Goal: Answer question/provide support: Share knowledge or assist other users

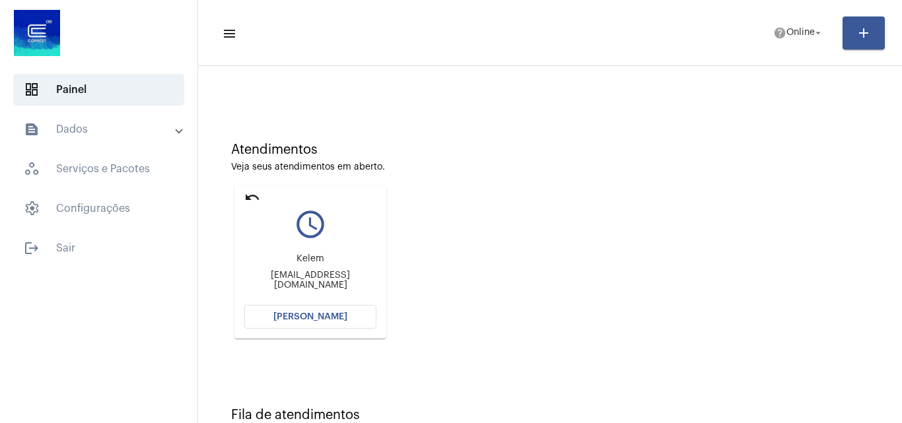
scroll to position [93, 0]
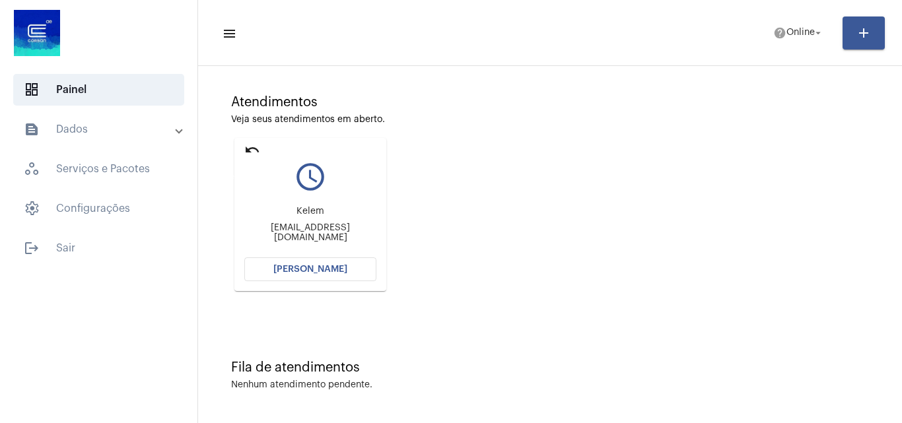
click at [253, 151] on mat-icon "undo" at bounding box center [252, 150] width 16 height 16
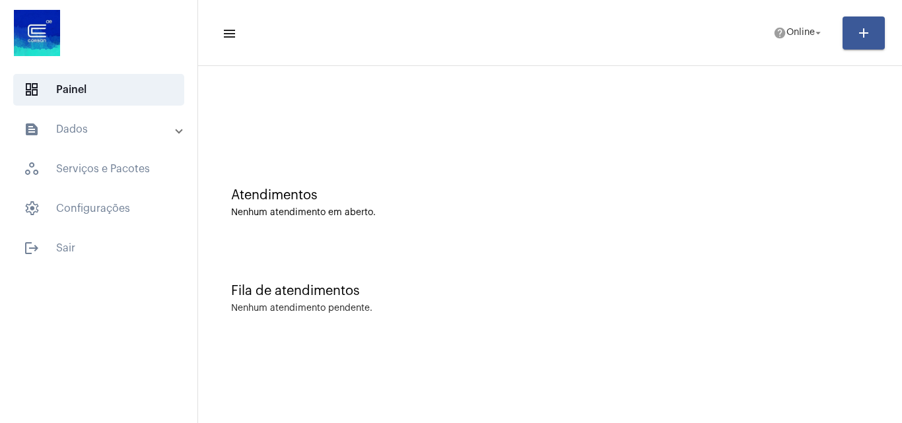
scroll to position [0, 0]
click at [796, 42] on span "help Online arrow_drop_down" at bounding box center [798, 32] width 51 height 24
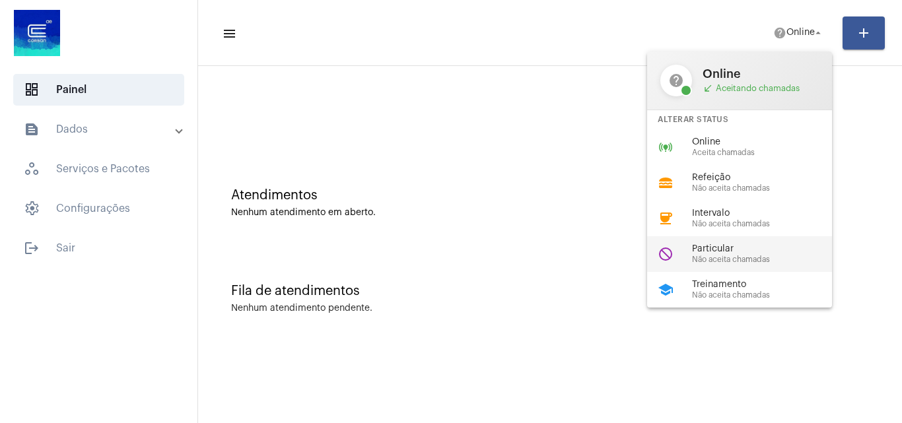
click at [745, 262] on span "Não aceita chamadas" at bounding box center [767, 260] width 151 height 9
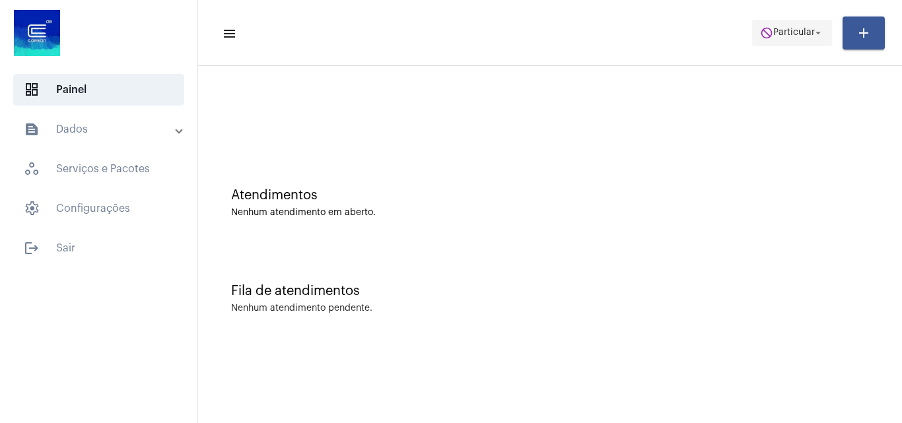
click at [785, 30] on span "Particular" at bounding box center [794, 32] width 42 height 9
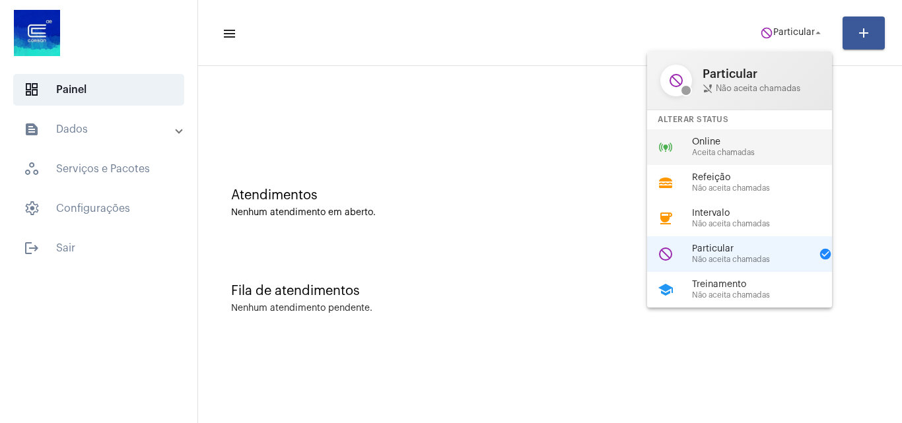
click at [724, 143] on span "Online" at bounding box center [767, 142] width 151 height 10
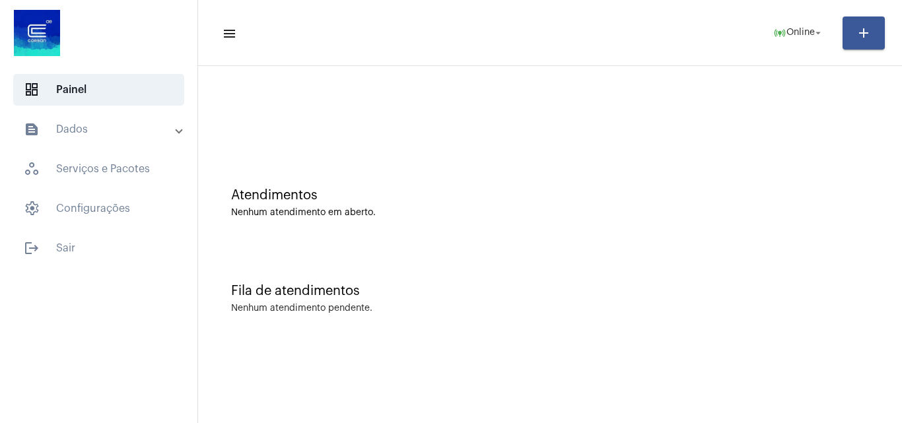
drag, startPoint x: 436, startPoint y: 174, endPoint x: 423, endPoint y: 176, distance: 14.0
click at [437, 174] on div "Atendimentos Nenhum atendimento em aberto." at bounding box center [550, 197] width 691 height 96
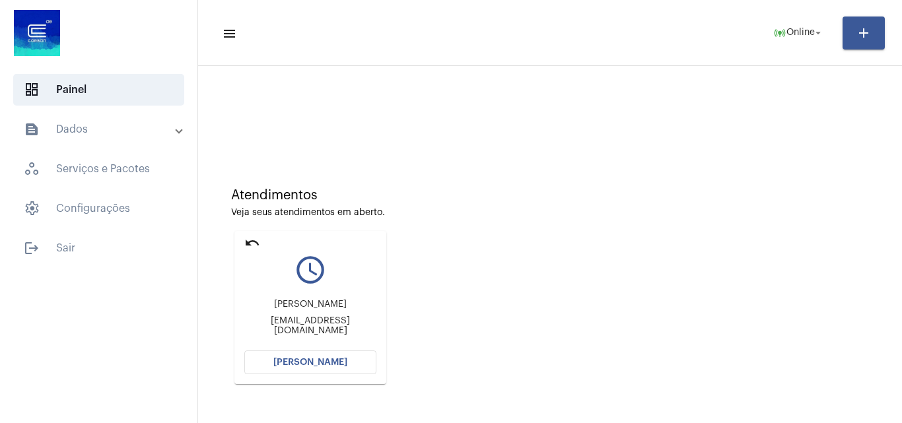
click at [335, 364] on span "[PERSON_NAME]" at bounding box center [310, 362] width 74 height 9
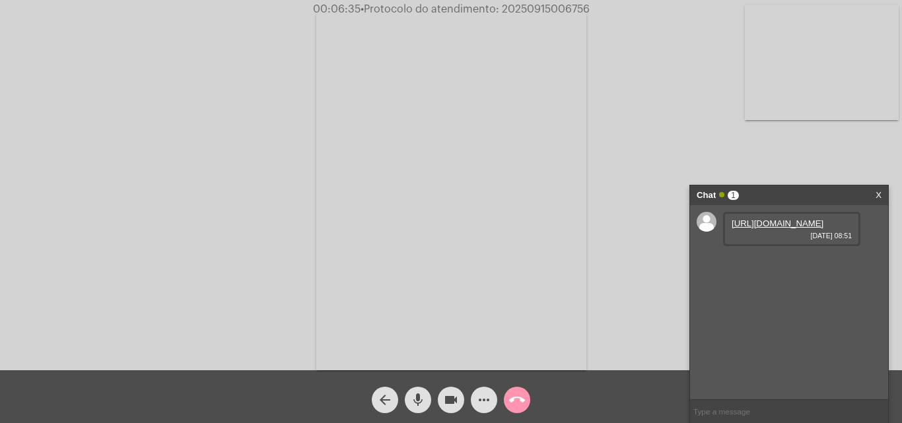
click at [763, 227] on link "[URL][DOMAIN_NAME]" at bounding box center [778, 224] width 92 height 10
click at [416, 400] on mat-icon "mic" at bounding box center [418, 400] width 16 height 16
click at [450, 408] on mat-icon "videocam" at bounding box center [451, 400] width 16 height 16
click at [421, 407] on mat-icon "mic_off" at bounding box center [418, 400] width 16 height 16
click at [451, 402] on mat-icon "videocam_off" at bounding box center [451, 400] width 16 height 16
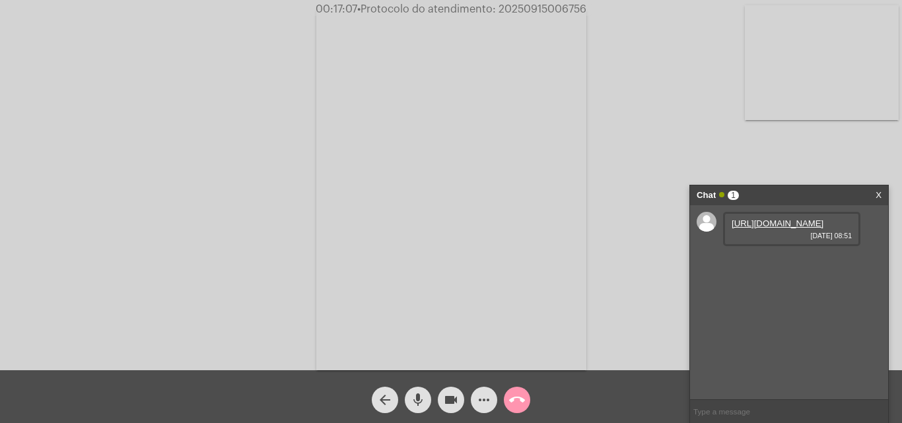
click at [558, 4] on span "• Protocolo do atendimento: 20250915006756" at bounding box center [471, 9] width 229 height 11
copy span "20250915006756"
click at [755, 409] on input "text" at bounding box center [789, 411] width 198 height 23
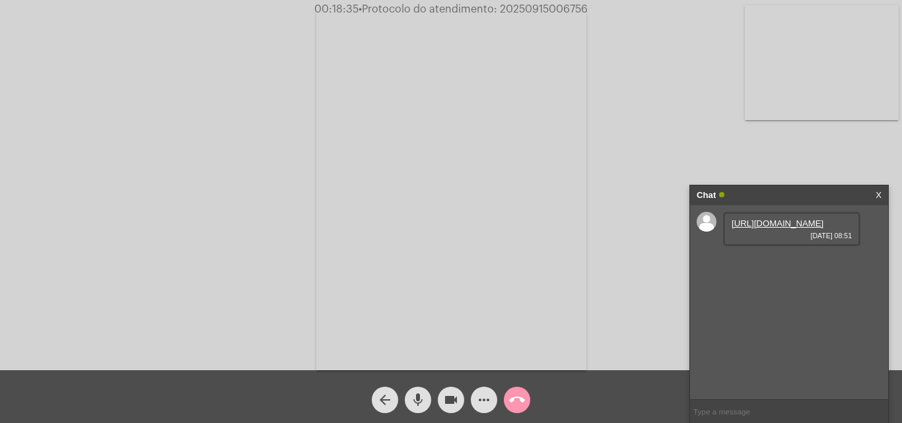
paste input "20250915006756"
type input "20250915006756"
click at [447, 294] on video at bounding box center [451, 190] width 270 height 361
click at [215, 265] on video at bounding box center [202, 189] width 270 height 361
click at [518, 406] on mat-icon "call_end" at bounding box center [517, 400] width 16 height 16
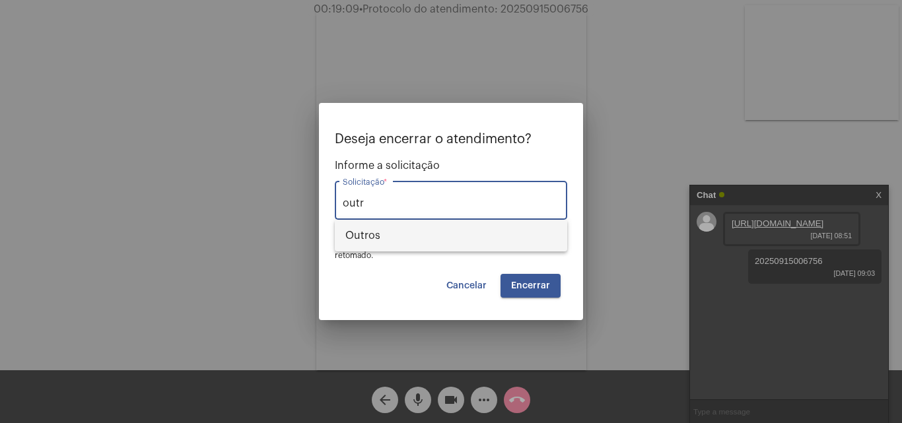
click at [417, 238] on span "Outros" at bounding box center [450, 236] width 211 height 32
type input "Outros"
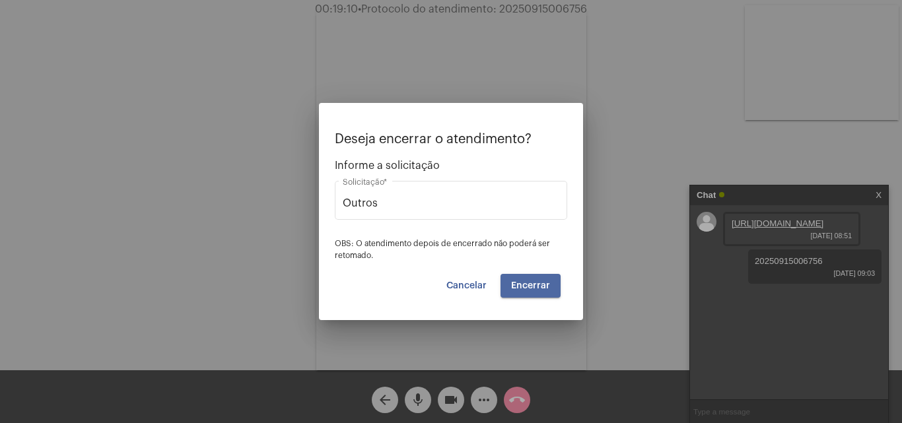
click at [559, 290] on button "Encerrar" at bounding box center [530, 286] width 60 height 24
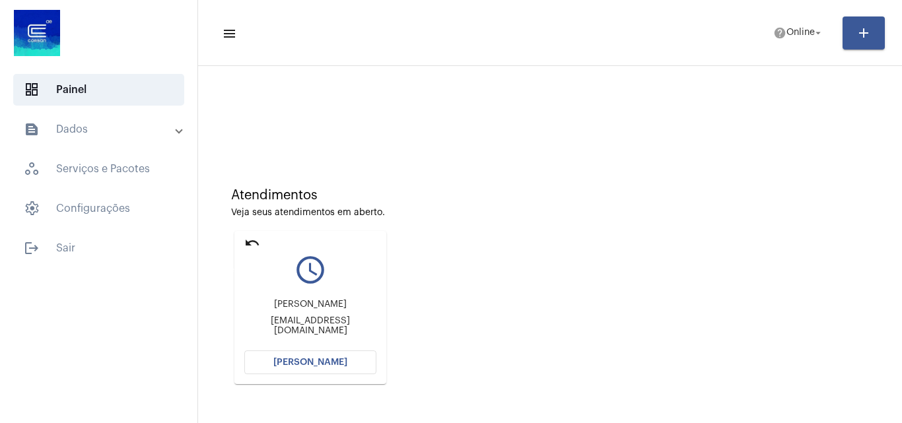
click at [249, 238] on mat-icon "undo" at bounding box center [252, 243] width 16 height 16
click at [795, 33] on span "Online" at bounding box center [800, 32] width 28 height 9
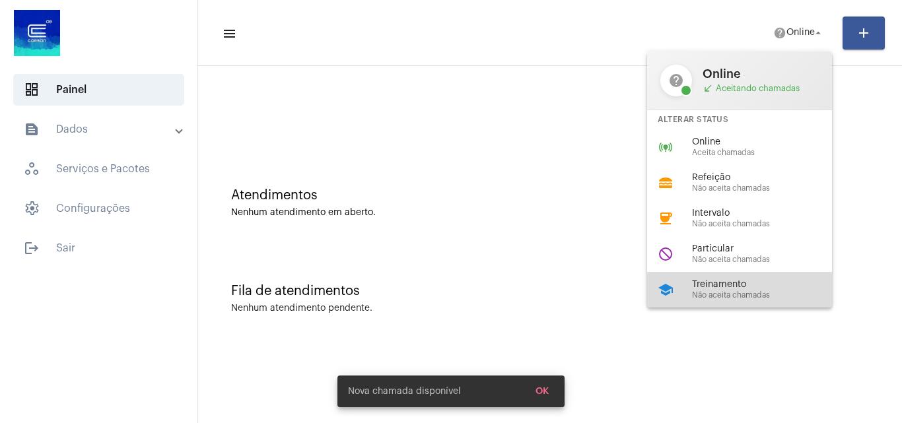
click at [725, 285] on span "Treinamento" at bounding box center [767, 285] width 151 height 10
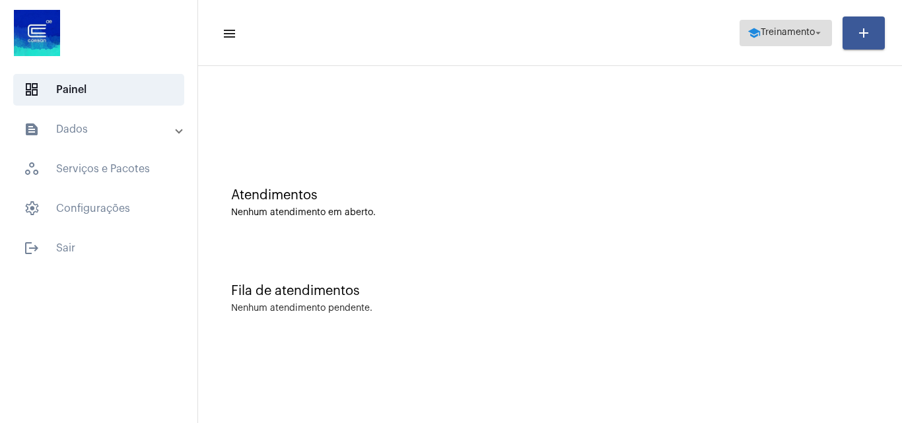
click at [797, 34] on span "Treinamento" at bounding box center [788, 32] width 54 height 9
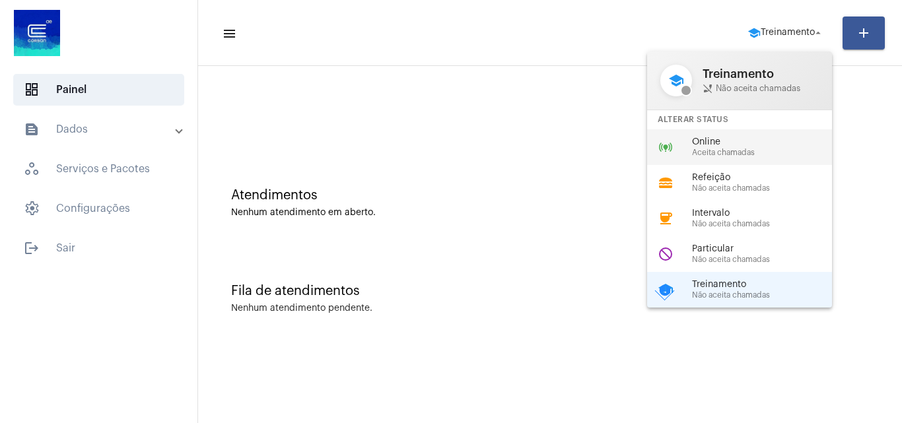
click at [741, 153] on span "Aceita chamadas" at bounding box center [767, 153] width 151 height 9
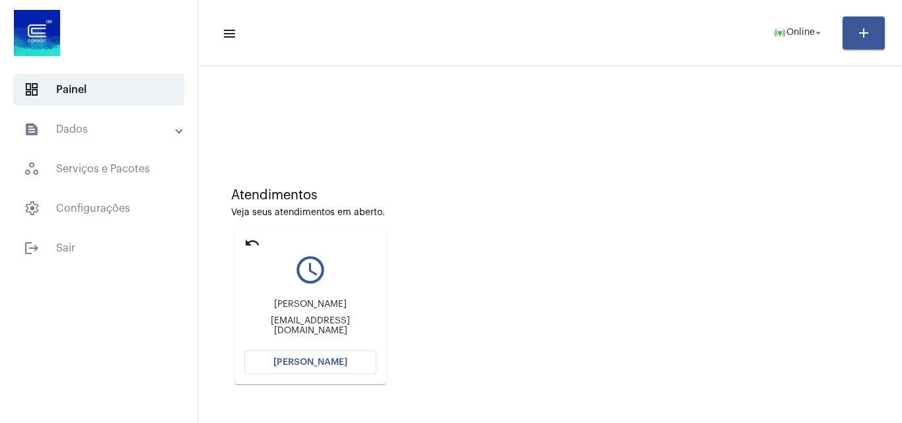
click at [337, 359] on span "[PERSON_NAME]" at bounding box center [310, 362] width 74 height 9
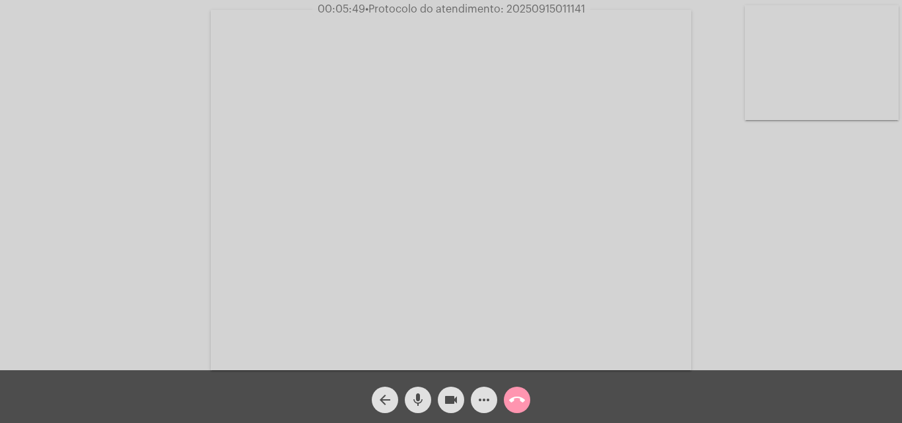
click at [565, 12] on span "• Protocolo do atendimento: 20250915011141" at bounding box center [475, 9] width 220 height 11
copy span "20250915011141"
click at [514, 394] on mat-icon "call_end" at bounding box center [517, 400] width 16 height 16
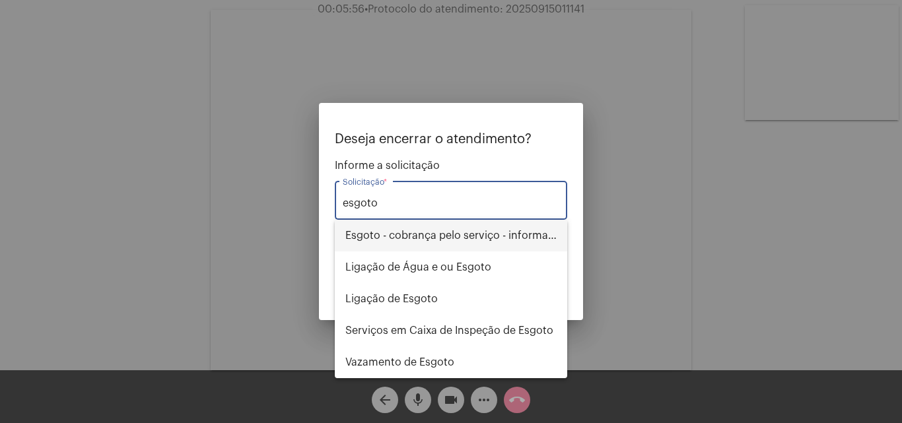
click at [480, 230] on span "Esgoto - cobrança pelo serviço - informações" at bounding box center [450, 236] width 211 height 32
type input "Esgoto - cobrança pelo serviço - informações"
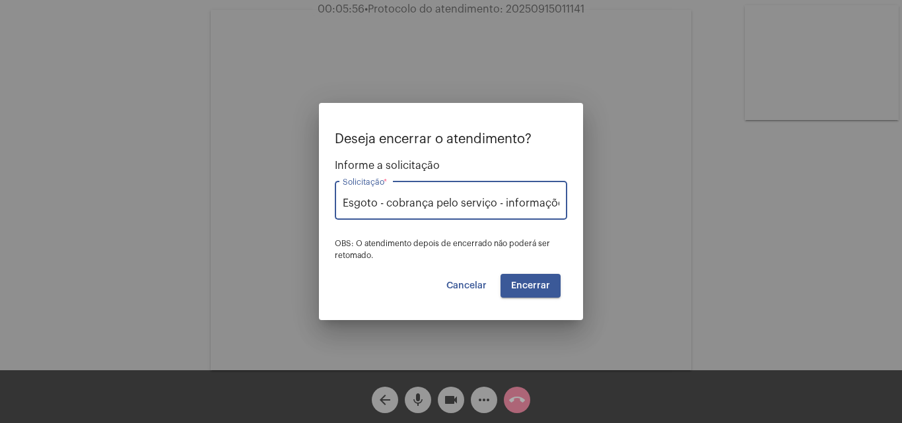
scroll to position [0, 7]
click at [537, 279] on button "Encerrar" at bounding box center [530, 286] width 60 height 24
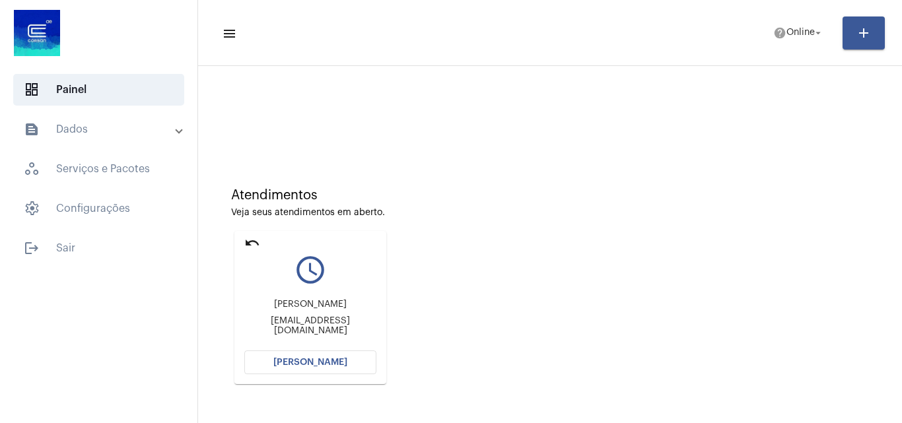
click at [343, 353] on button "[PERSON_NAME]" at bounding box center [310, 363] width 132 height 24
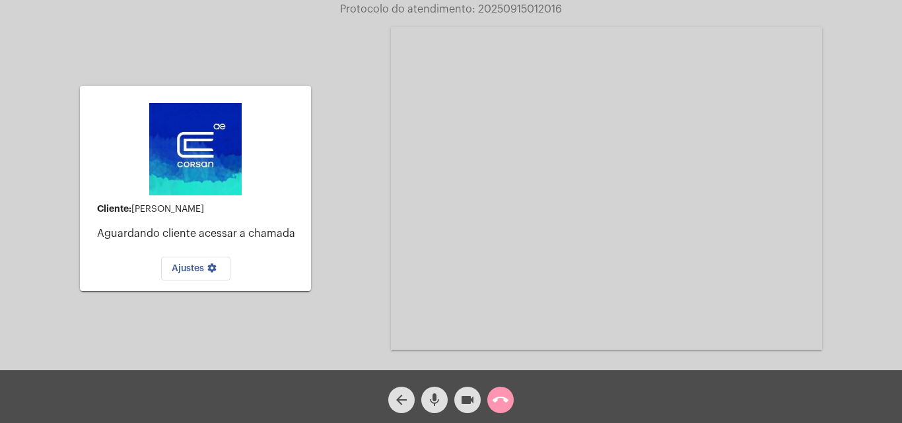
click at [508, 399] on mat-icon "call_end" at bounding box center [501, 400] width 16 height 16
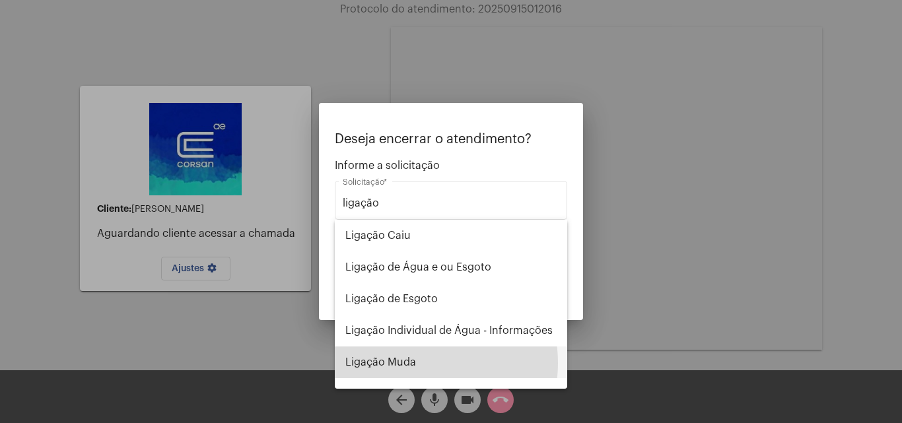
click at [413, 363] on span "Ligação Muda" at bounding box center [450, 363] width 211 height 32
type input "Ligação Muda"
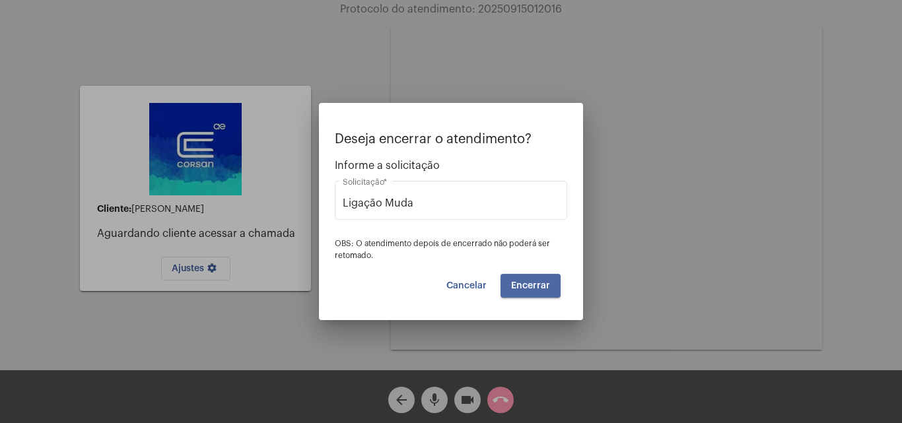
click at [541, 289] on span "Encerrar" at bounding box center [530, 285] width 39 height 9
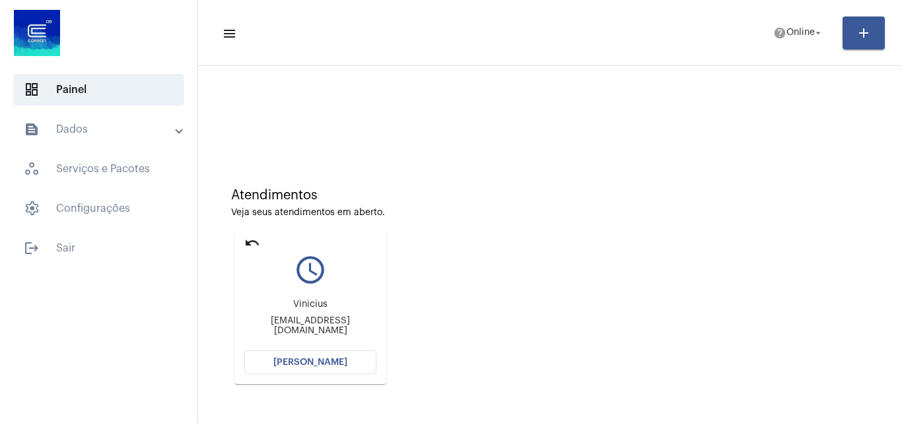
click at [308, 362] on span "[PERSON_NAME]" at bounding box center [310, 362] width 74 height 9
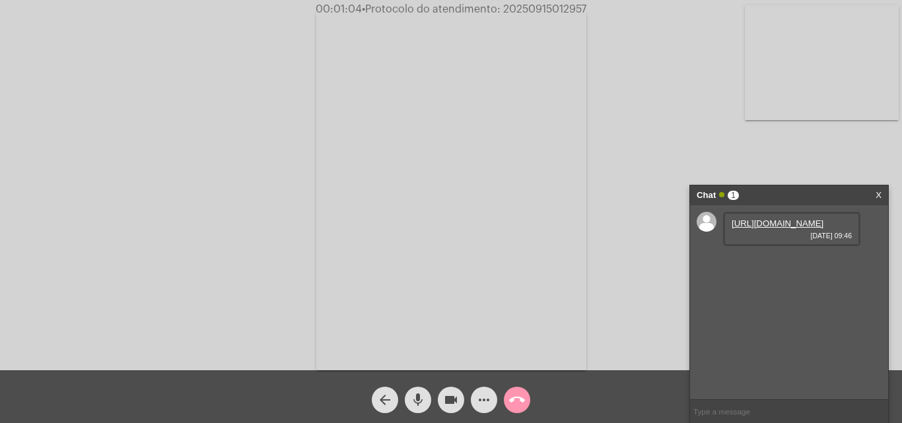
click at [775, 228] on link "[URL][DOMAIN_NAME]" at bounding box center [778, 224] width 92 height 10
click at [786, 266] on link "[URL][DOMAIN_NAME]" at bounding box center [778, 261] width 92 height 10
click at [480, 407] on mat-icon "more_horiz" at bounding box center [484, 400] width 16 height 16
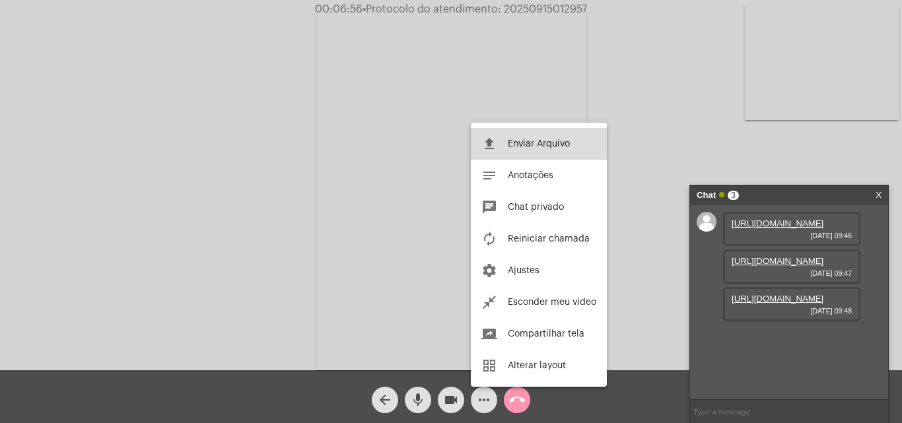
click at [582, 144] on button "file_upload Enviar Arquivo" at bounding box center [539, 144] width 136 height 32
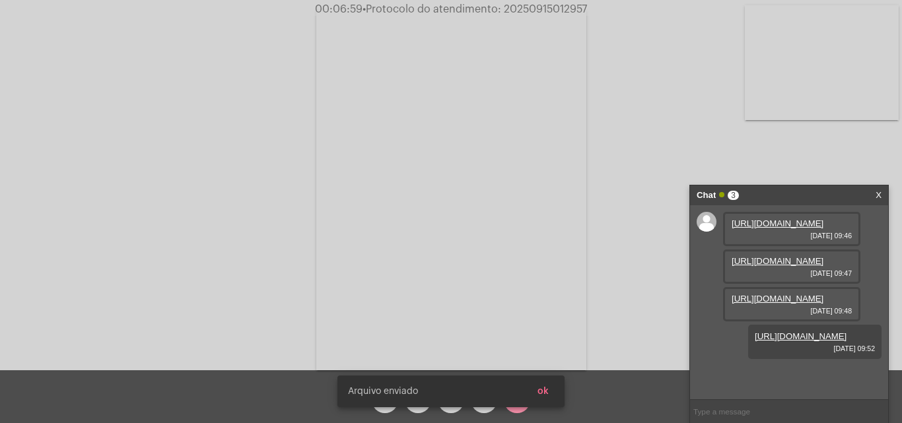
scroll to position [79, 0]
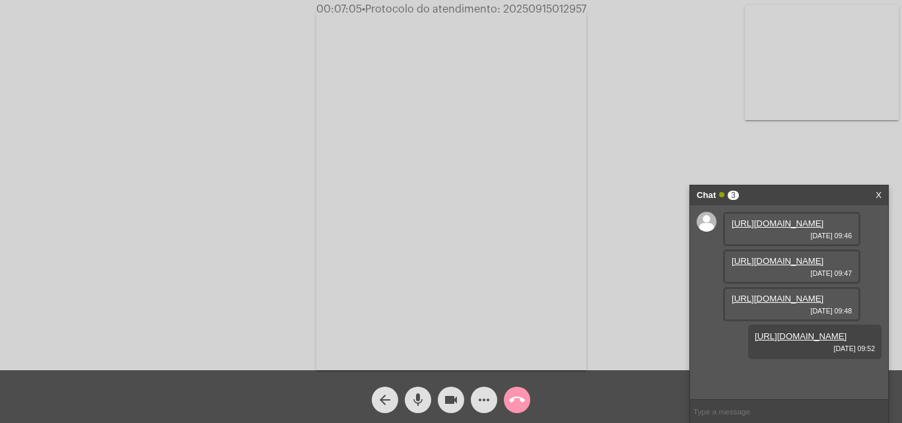
click at [560, 11] on span "• Protocolo do atendimento: 20250915012957" at bounding box center [474, 9] width 224 height 11
copy span "20250915012957"
drag, startPoint x: 557, startPoint y: 17, endPoint x: 517, endPoint y: 10, distance: 40.2
click at [514, 10] on span "• Protocolo do atendimento: 20250915012957" at bounding box center [475, 9] width 224 height 11
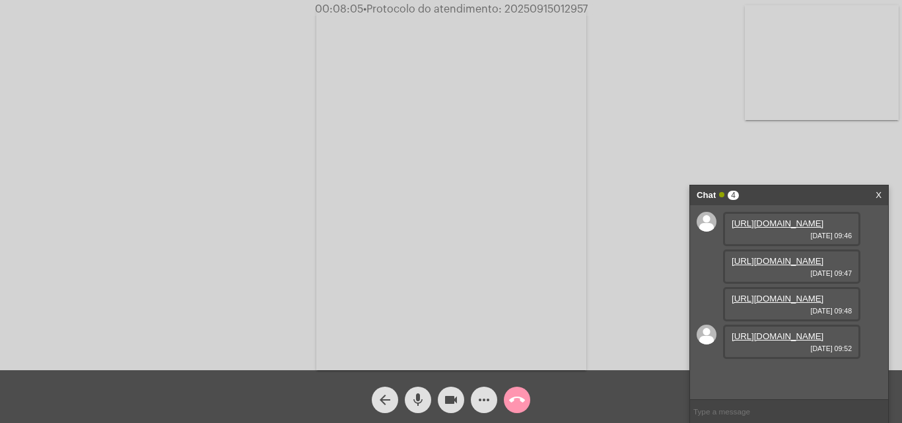
click at [535, 10] on span "• Protocolo do atendimento: 20250915012957" at bounding box center [475, 9] width 224 height 11
copy span "20250915012957"
click at [748, 411] on input "text" at bounding box center [789, 411] width 198 height 23
paste input "20250915012957"
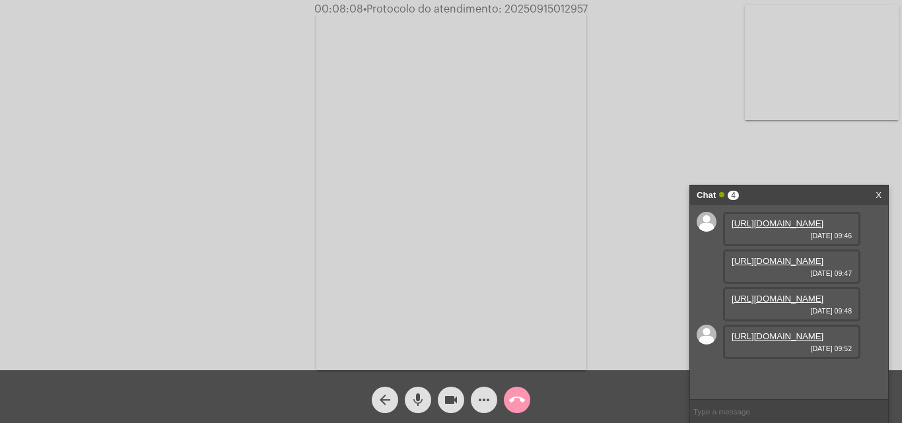
type input "20250915012957"
click at [558, 9] on span "• Protocolo do atendimento: 20250915012957" at bounding box center [471, 9] width 224 height 11
copy span "20250915012957"
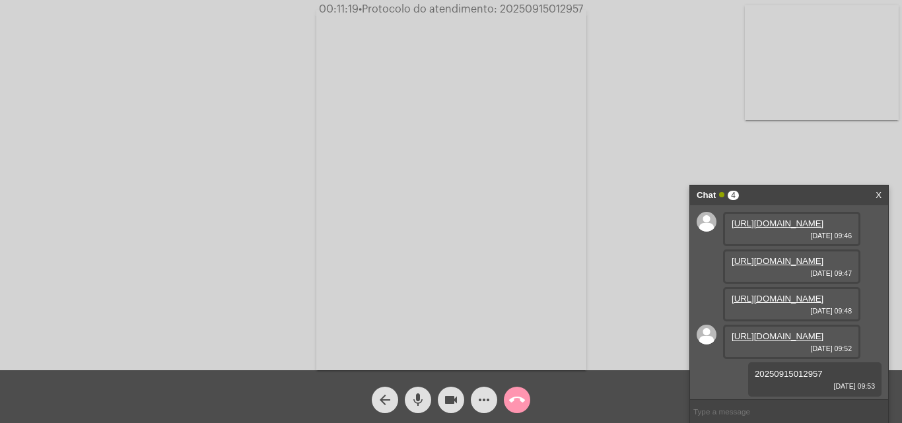
click at [521, 394] on mat-icon "call_end" at bounding box center [517, 400] width 16 height 16
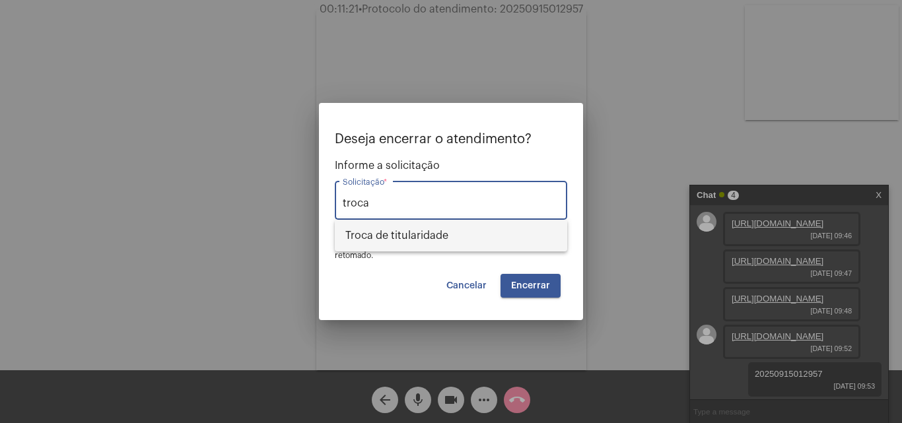
click at [452, 236] on span "Troca de titularidade" at bounding box center [450, 236] width 211 height 32
type input "Troca de titularidade"
click at [545, 289] on span "Encerrar" at bounding box center [530, 285] width 39 height 9
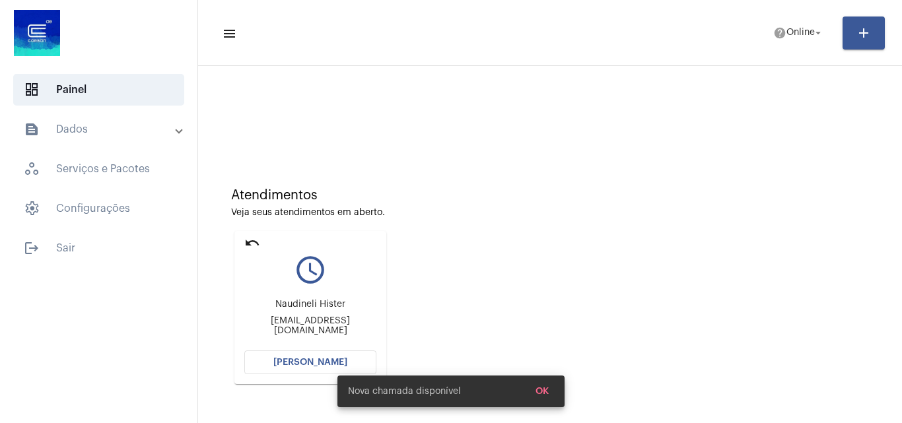
click at [312, 366] on span "[PERSON_NAME]" at bounding box center [310, 362] width 74 height 9
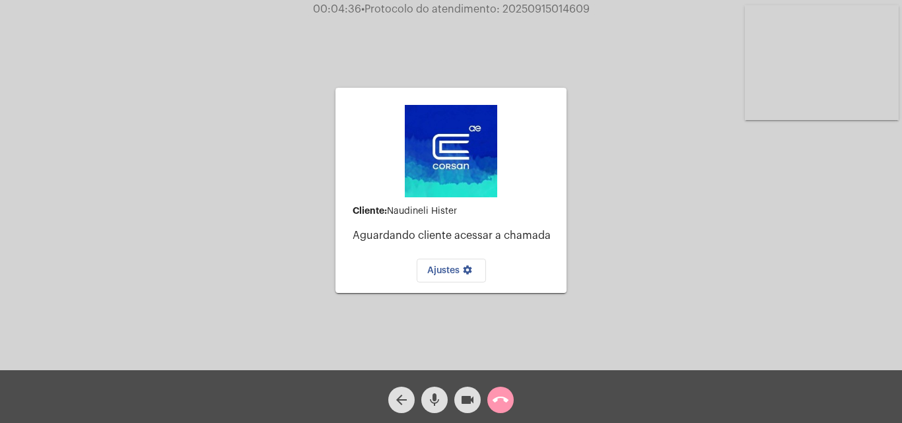
click at [539, 13] on span "• Protocolo do atendimento: 20250915014609" at bounding box center [475, 9] width 228 height 11
copy span "20250915014609"
click at [505, 407] on mat-icon "call_end" at bounding box center [501, 400] width 16 height 16
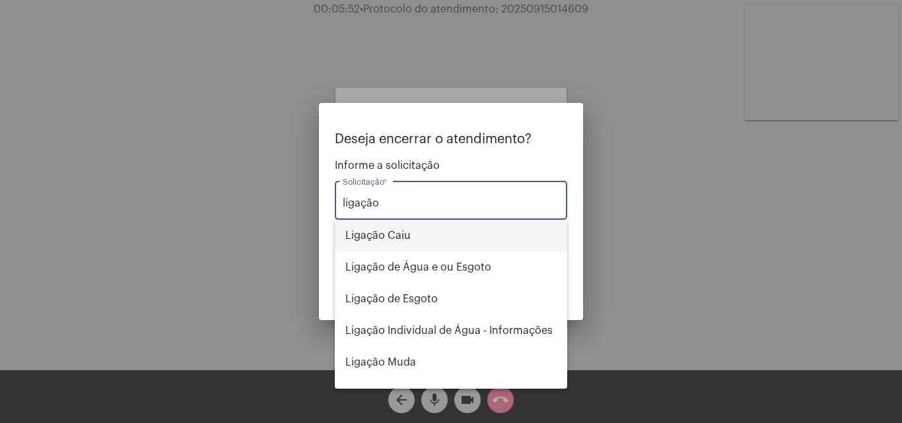
click at [417, 233] on span "Ligação Caiu" at bounding box center [450, 236] width 211 height 32
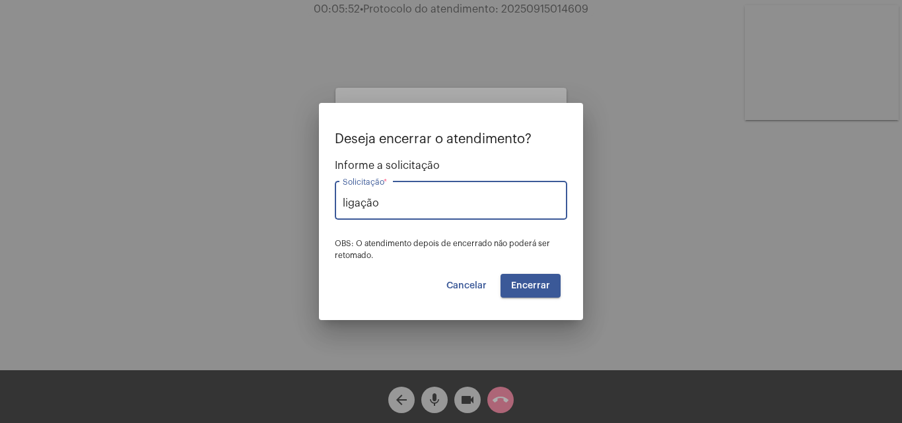
type input "Ligação Caiu"
click at [545, 283] on span "Encerrar" at bounding box center [530, 285] width 39 height 9
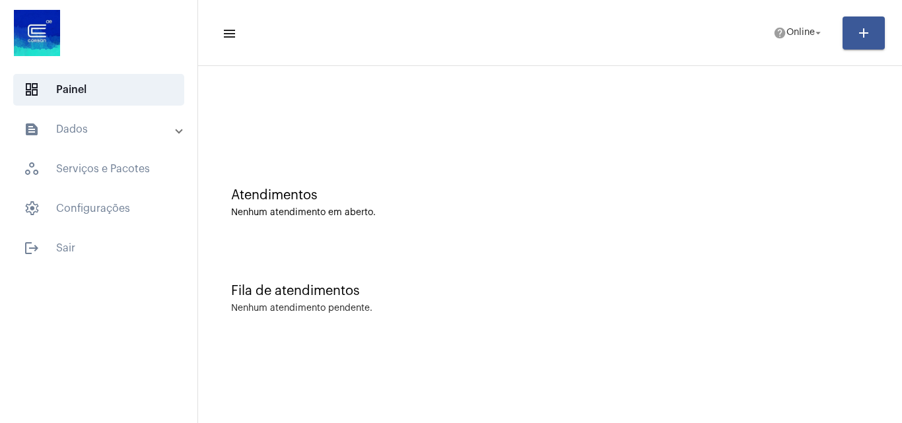
click at [548, 394] on mat-sidenav-content "menu help Online arrow_drop_down add Atendimentos Nenhum atendimento em aberto.…" at bounding box center [550, 211] width 704 height 423
click at [798, 36] on span "Online" at bounding box center [800, 32] width 28 height 9
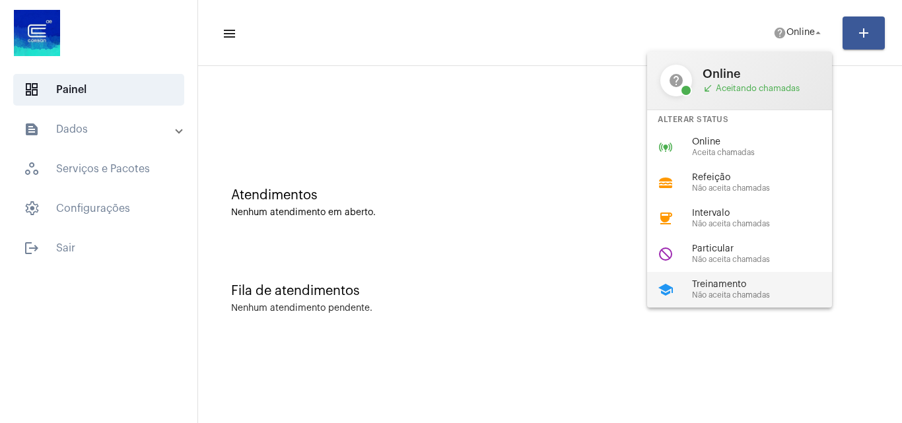
click at [740, 285] on span "Treinamento" at bounding box center [767, 285] width 151 height 10
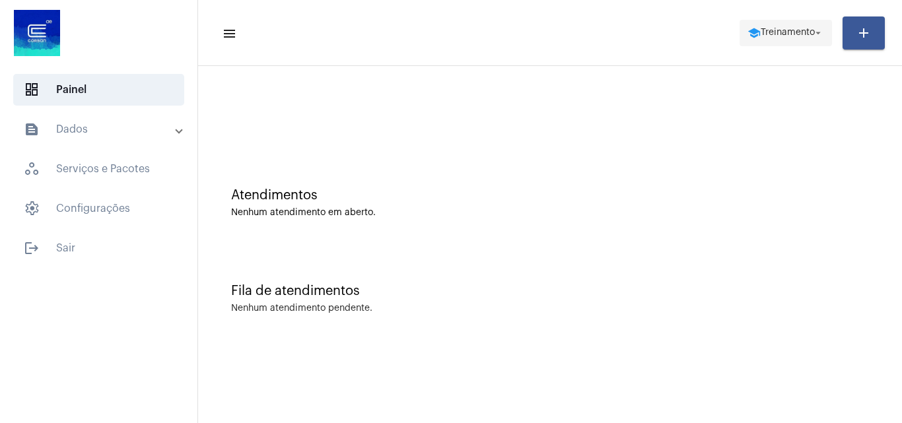
click at [771, 20] on button "school Treinamento arrow_drop_down" at bounding box center [786, 33] width 92 height 26
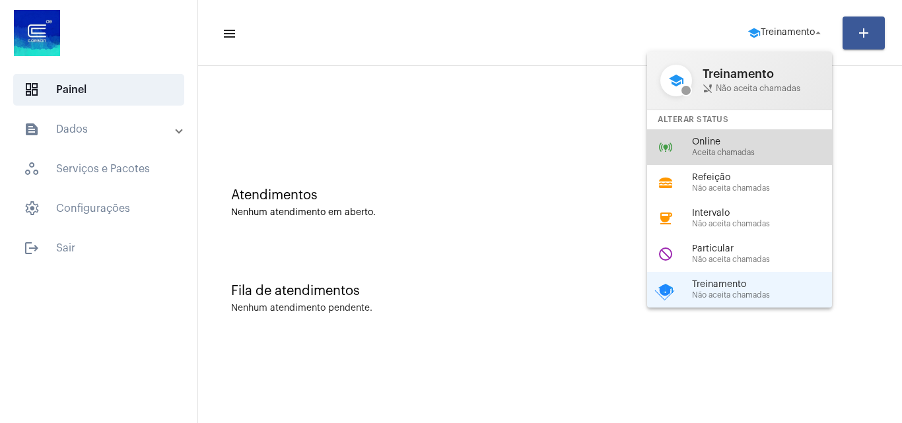
click at [712, 151] on span "Aceita chamadas" at bounding box center [767, 153] width 151 height 9
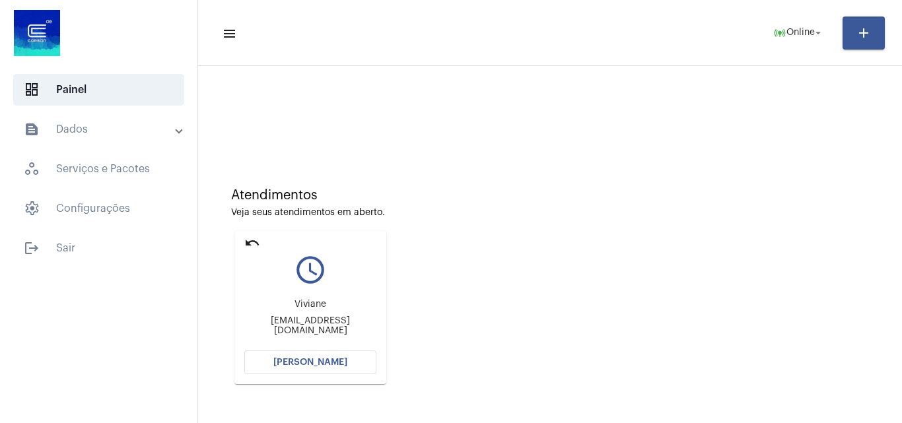
click at [310, 362] on span "[PERSON_NAME]" at bounding box center [310, 362] width 74 height 9
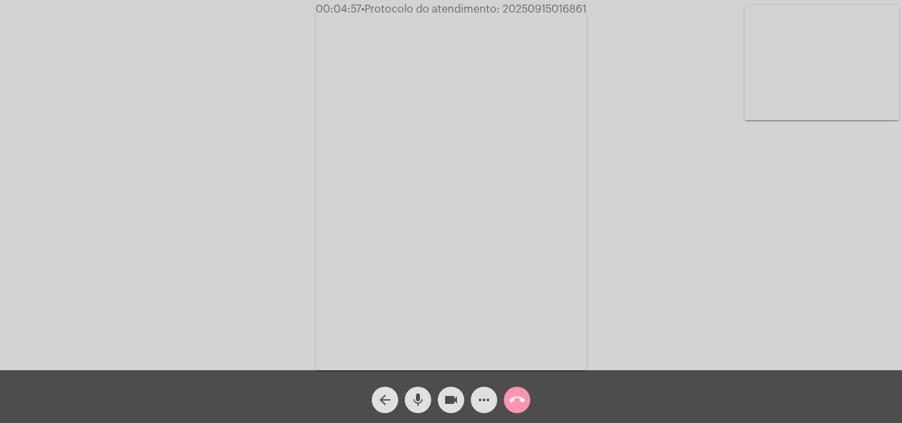
drag, startPoint x: 417, startPoint y: 403, endPoint x: 448, endPoint y: 404, distance: 31.7
click at [417, 403] on mat-icon "mic" at bounding box center [418, 400] width 16 height 16
click at [452, 405] on mat-icon "videocam" at bounding box center [451, 400] width 16 height 16
click at [529, 4] on span "• Protocolo do atendimento: 20250915016861" at bounding box center [471, 9] width 225 height 11
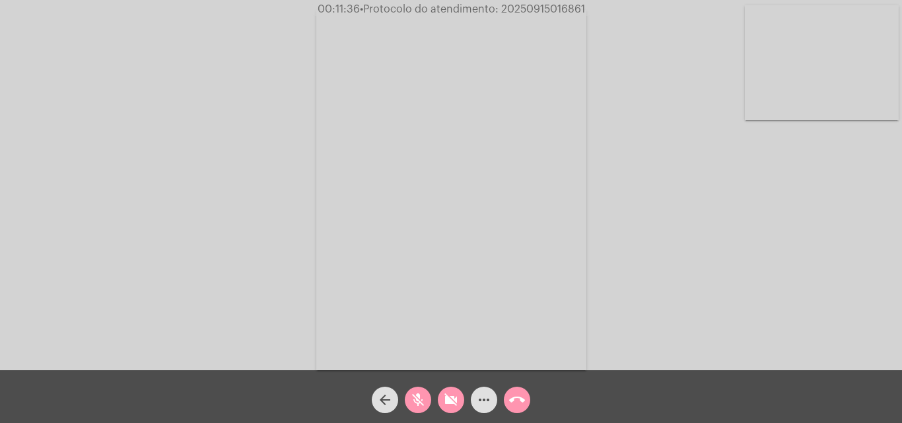
copy span "20250915016861"
click at [602, 135] on div "Acessando Câmera e Microfone..." at bounding box center [450, 188] width 899 height 370
click at [421, 399] on mat-icon "mic_off" at bounding box center [418, 400] width 16 height 16
click at [448, 402] on mat-icon "videocam_off" at bounding box center [451, 400] width 16 height 16
click at [512, 403] on mat-icon "call_end" at bounding box center [517, 400] width 16 height 16
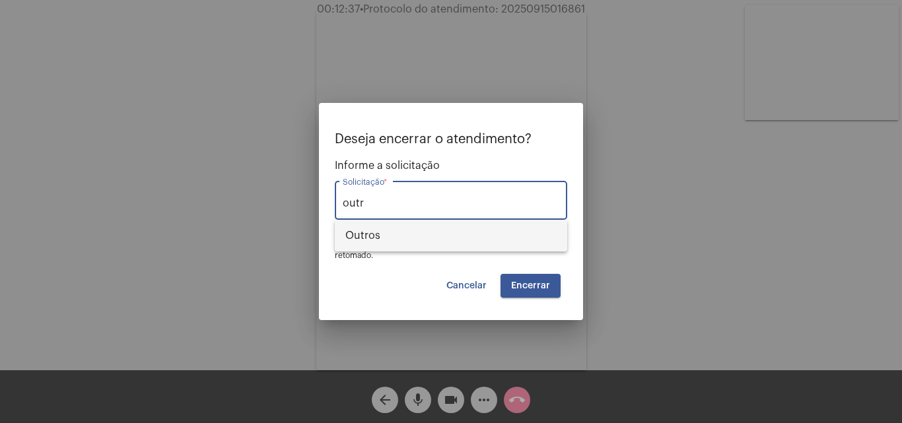
click at [406, 246] on span "Outros" at bounding box center [450, 236] width 211 height 32
type input "Outros"
click at [522, 291] on button "Encerrar" at bounding box center [530, 286] width 60 height 24
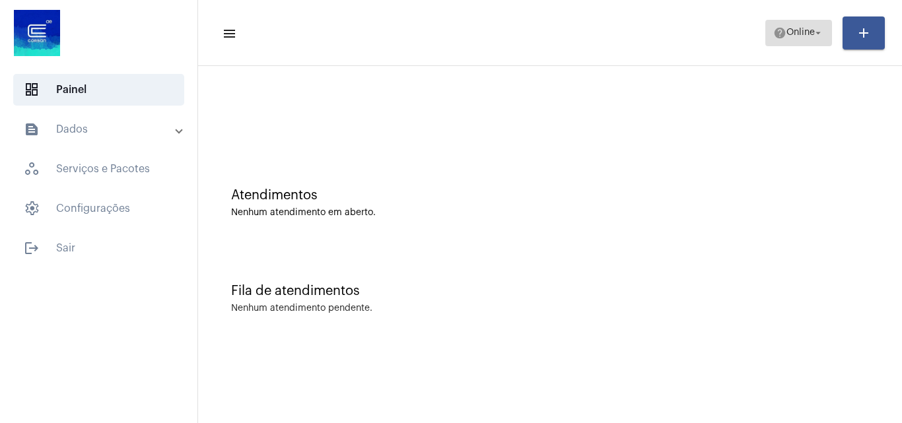
click at [798, 42] on span "help Online arrow_drop_down" at bounding box center [798, 32] width 51 height 24
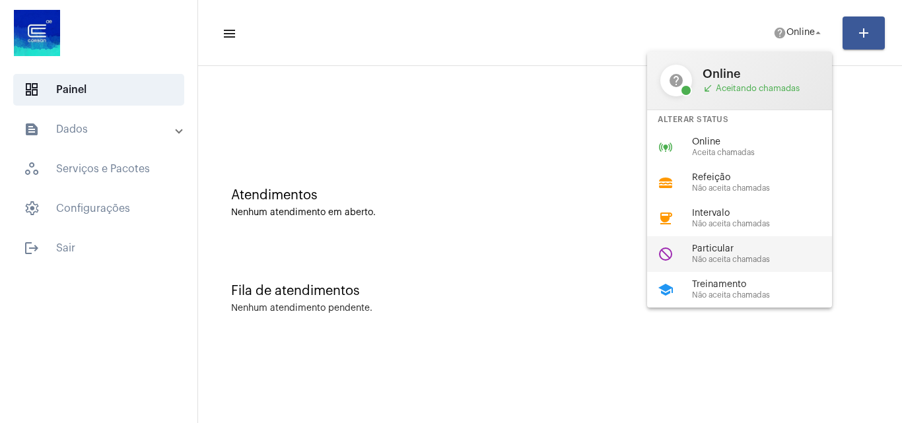
click at [722, 254] on span "Particular" at bounding box center [767, 249] width 151 height 10
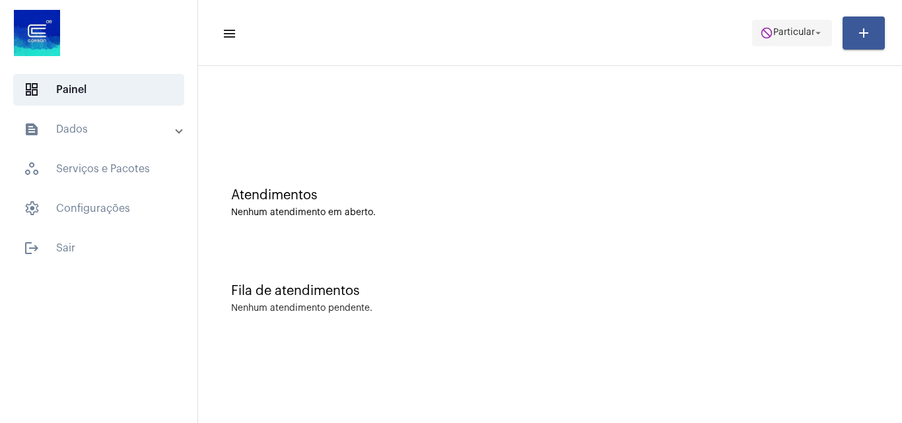
click at [760, 36] on mat-icon "do_not_disturb" at bounding box center [766, 32] width 13 height 13
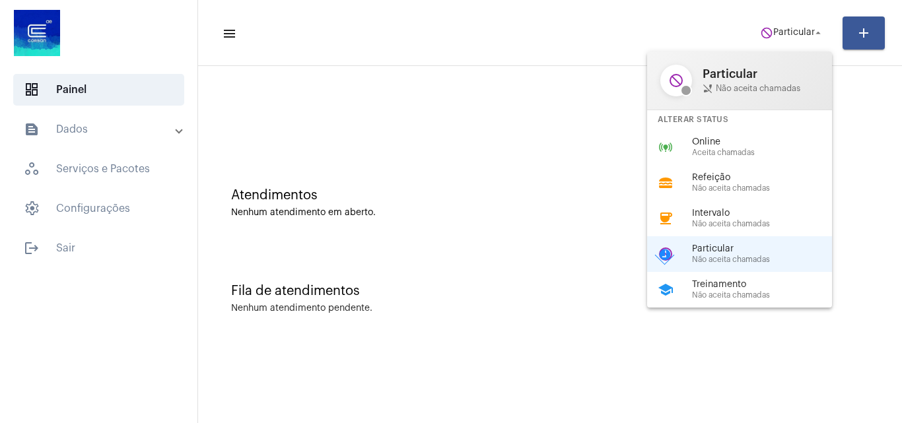
click at [723, 126] on div "Alterar Status" at bounding box center [739, 119] width 185 height 19
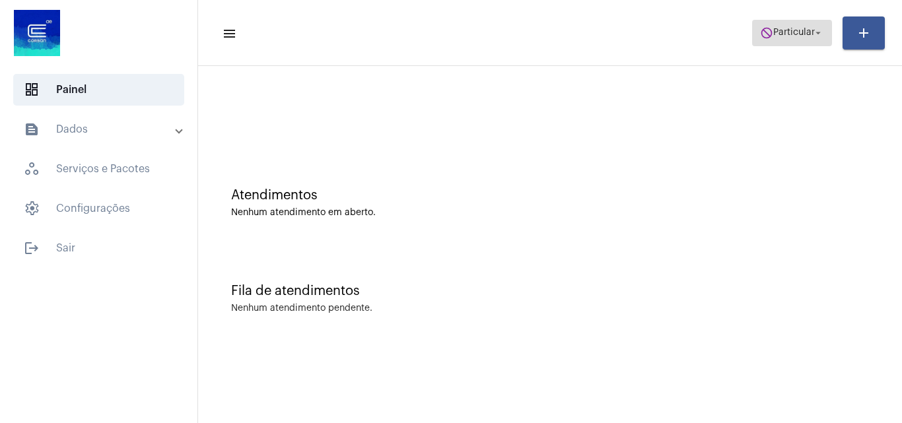
click at [767, 27] on mat-icon "do_not_disturb" at bounding box center [766, 32] width 13 height 13
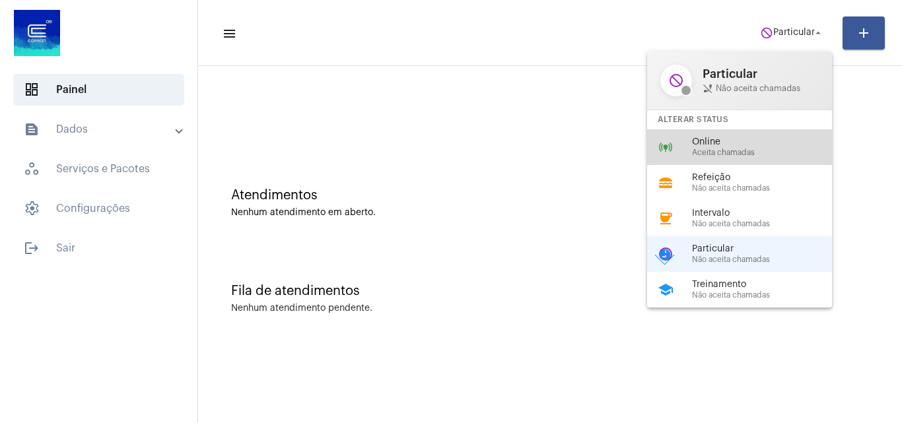
click at [757, 142] on span "Online" at bounding box center [767, 142] width 151 height 10
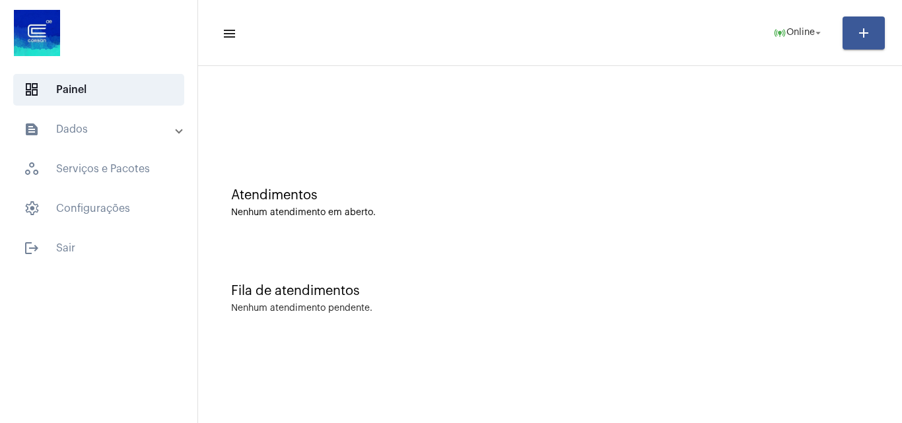
click at [840, 203] on div "Atendimentos Nenhum atendimento em aberto." at bounding box center [550, 203] width 638 height 30
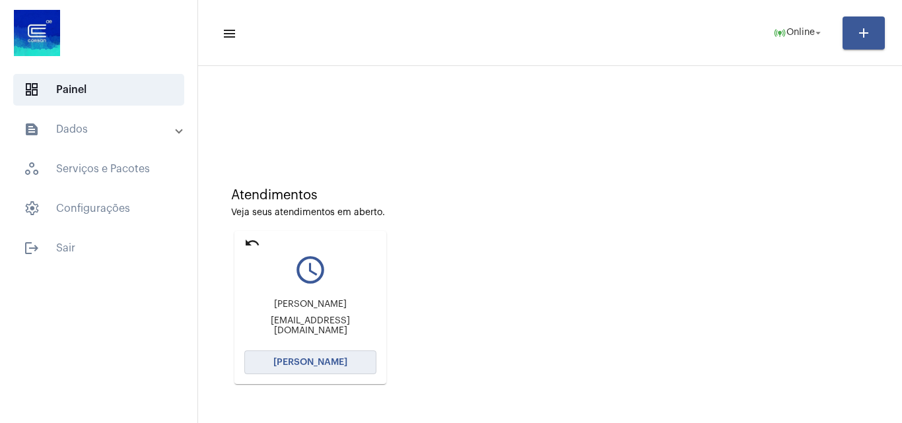
click at [286, 372] on button "[PERSON_NAME]" at bounding box center [310, 363] width 132 height 24
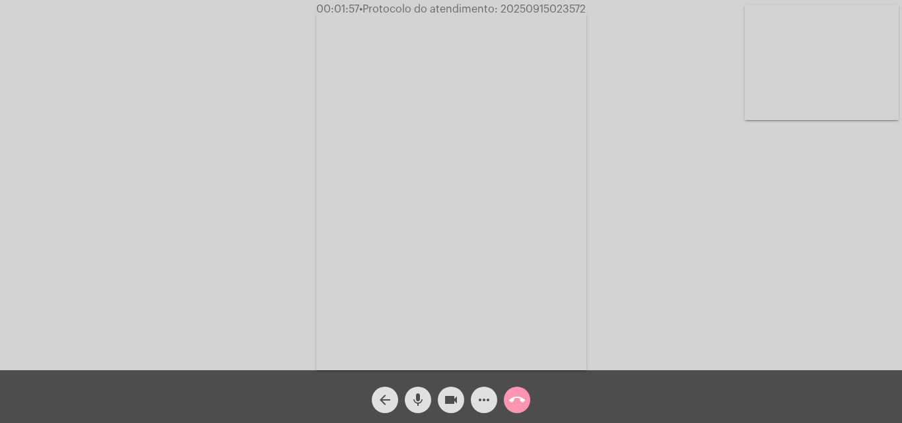
click at [478, 407] on mat-icon "more_horiz" at bounding box center [484, 400] width 16 height 16
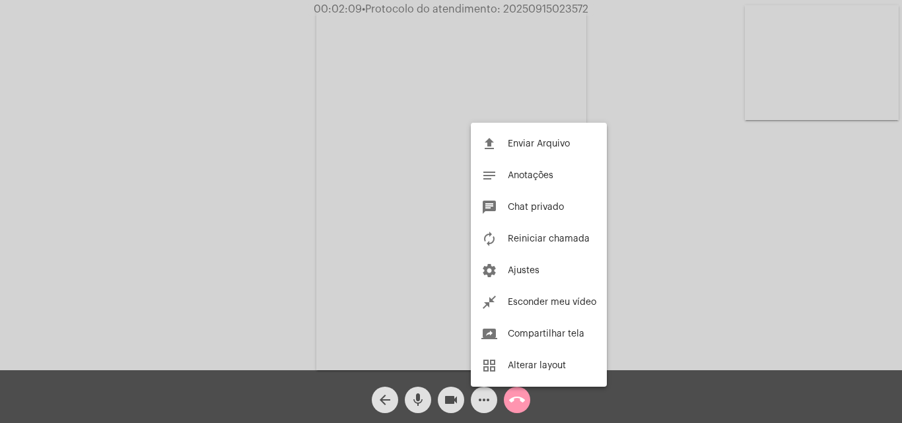
click at [728, 311] on div at bounding box center [451, 211] width 902 height 423
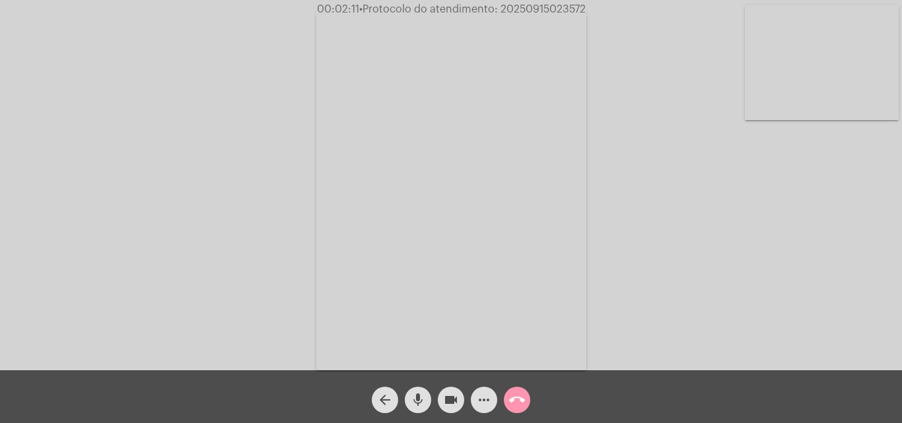
click at [479, 398] on mat-icon "more_horiz" at bounding box center [484, 400] width 16 height 16
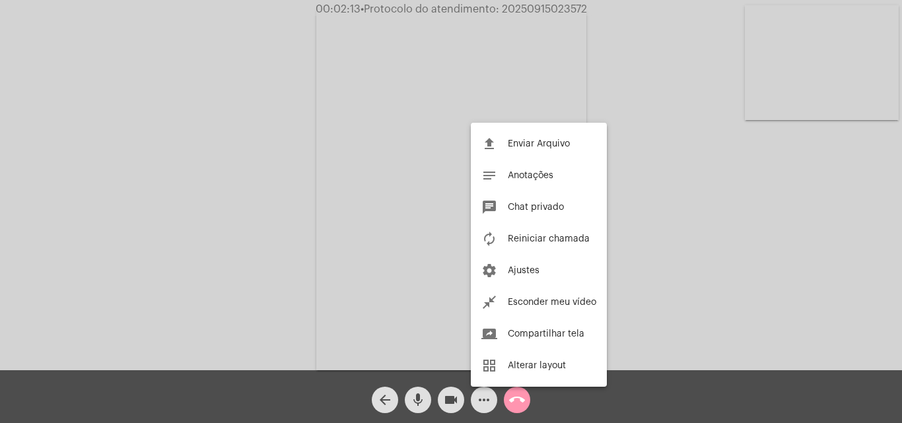
click at [738, 267] on div at bounding box center [451, 211] width 902 height 423
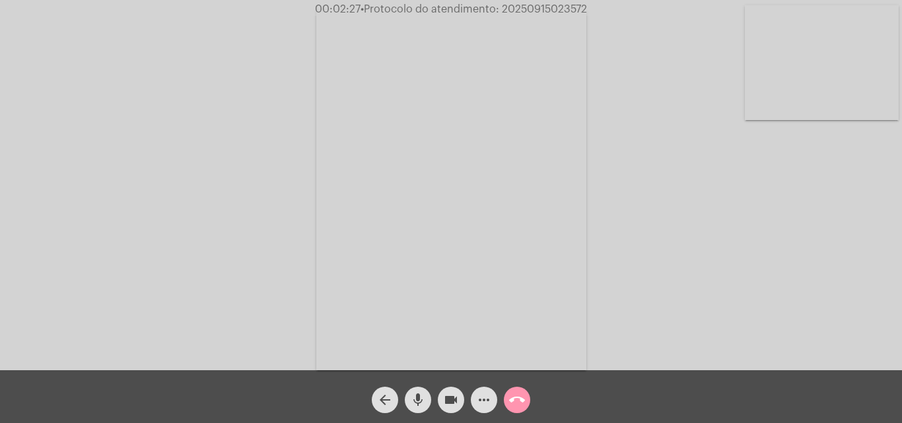
click at [482, 392] on mat-icon "more_horiz" at bounding box center [484, 400] width 16 height 16
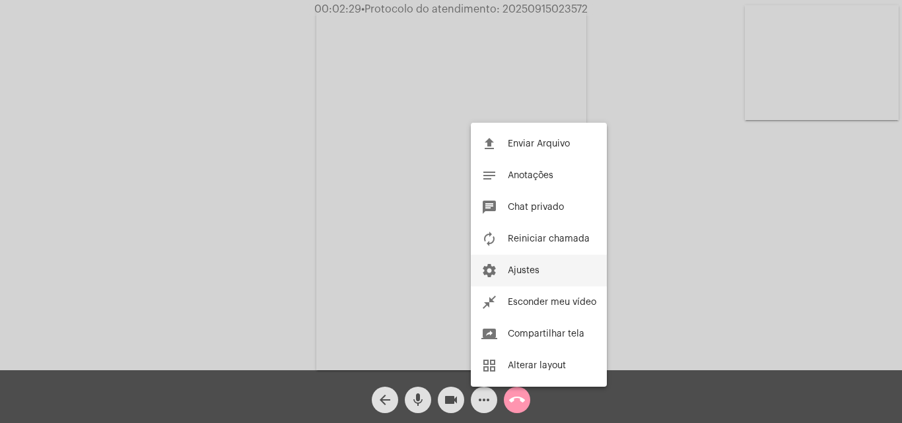
click at [548, 274] on button "settings Ajustes" at bounding box center [539, 271] width 136 height 32
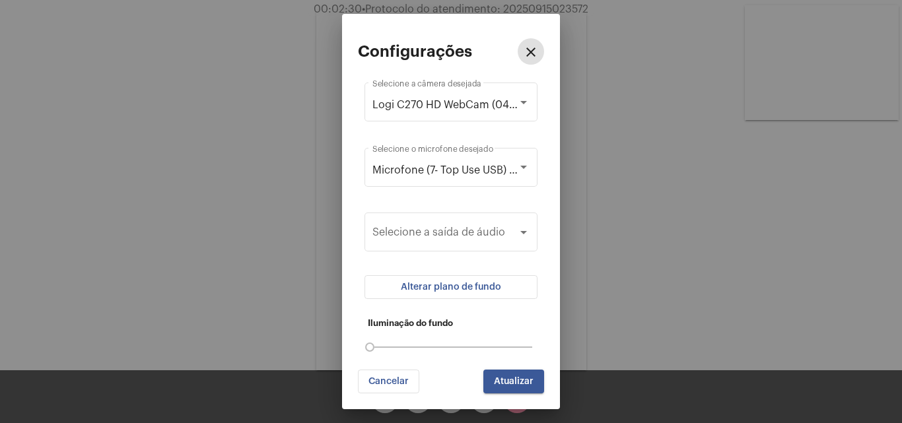
click at [469, 284] on span "Alterar plano de fundo" at bounding box center [451, 287] width 100 height 9
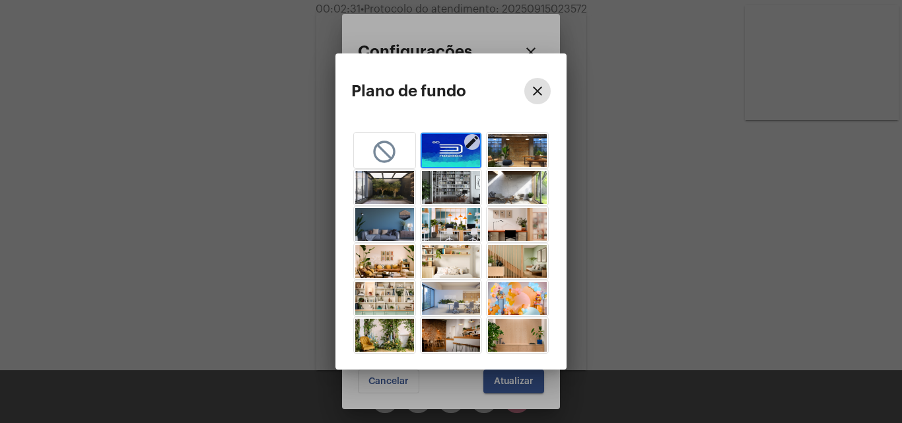
click at [442, 146] on img "button" at bounding box center [451, 150] width 59 height 33
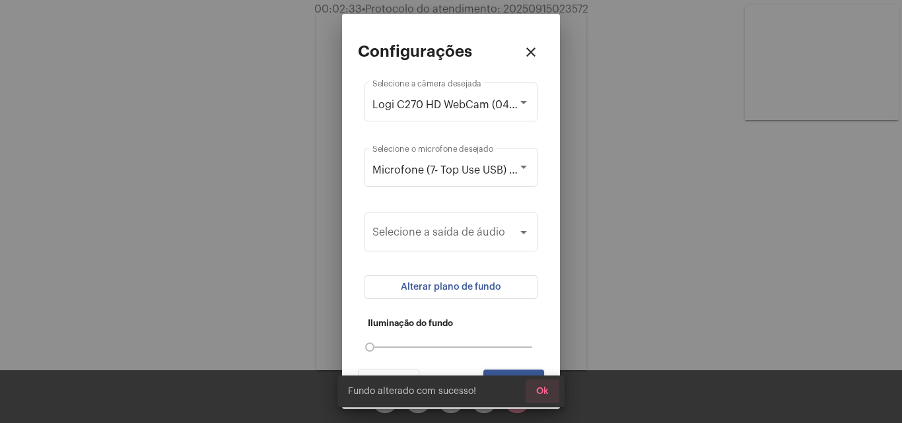
click at [539, 393] on span "Ok" at bounding box center [542, 391] width 13 height 9
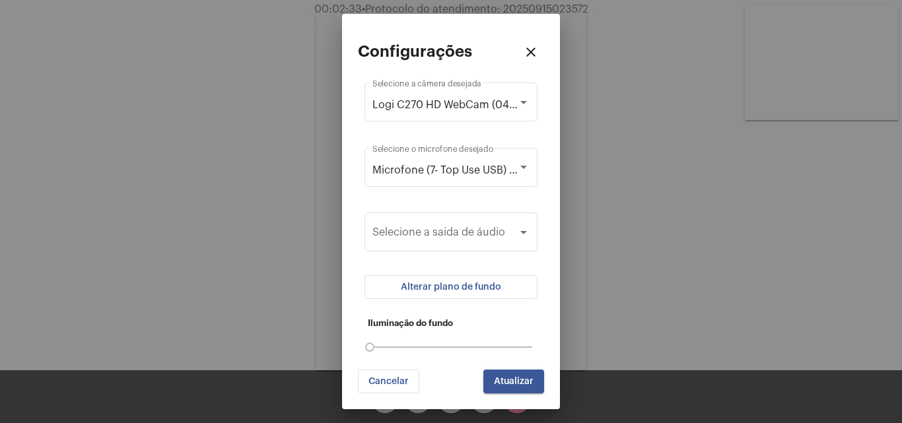
click at [512, 388] on button "Atualizar" at bounding box center [513, 382] width 61 height 24
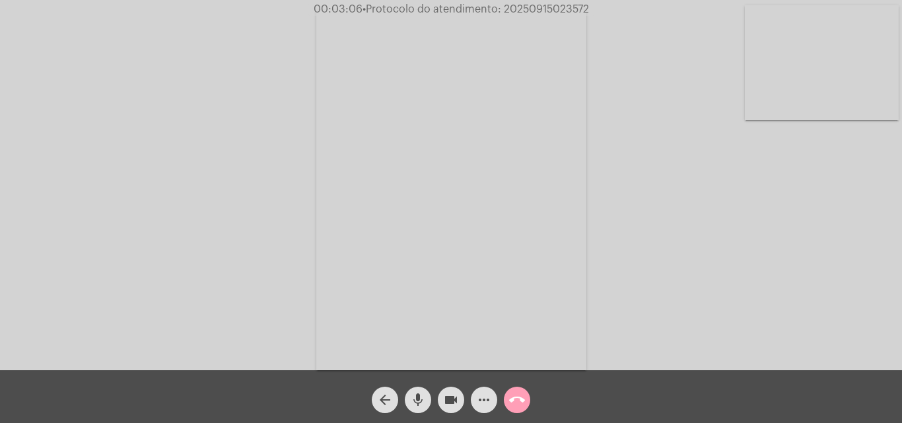
click at [526, 394] on button "call_end" at bounding box center [517, 400] width 26 height 26
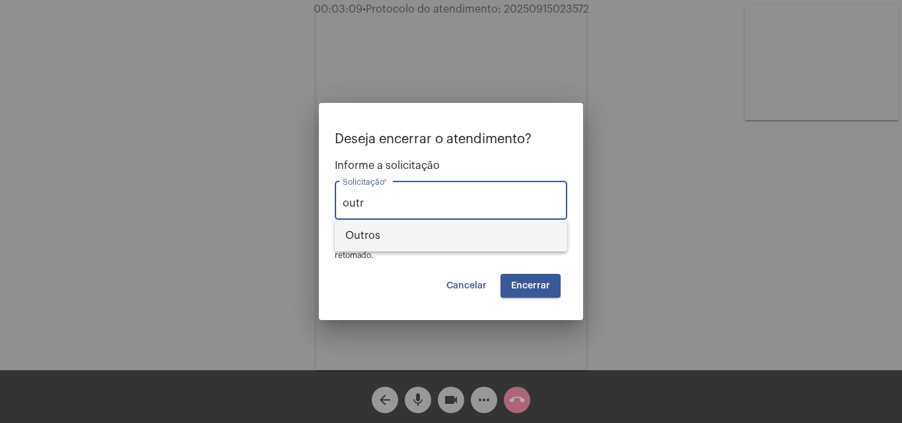
click at [422, 245] on span "Outros" at bounding box center [450, 236] width 211 height 32
type input "Outros"
click at [538, 291] on button "Encerrar" at bounding box center [530, 286] width 60 height 24
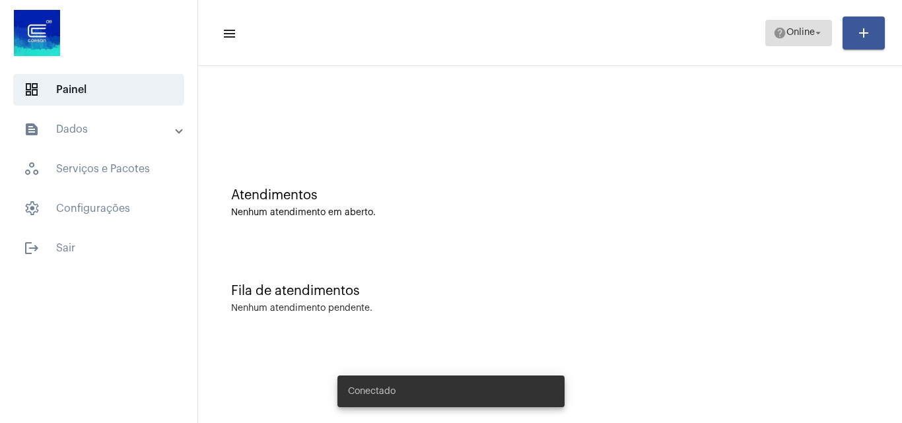
click at [778, 32] on mat-icon "help" at bounding box center [779, 32] width 13 height 13
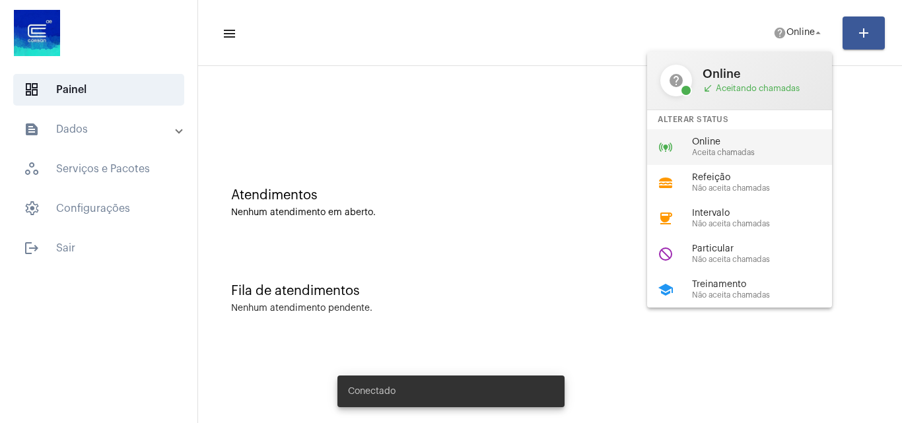
click at [753, 155] on span "Aceita chamadas" at bounding box center [767, 153] width 151 height 9
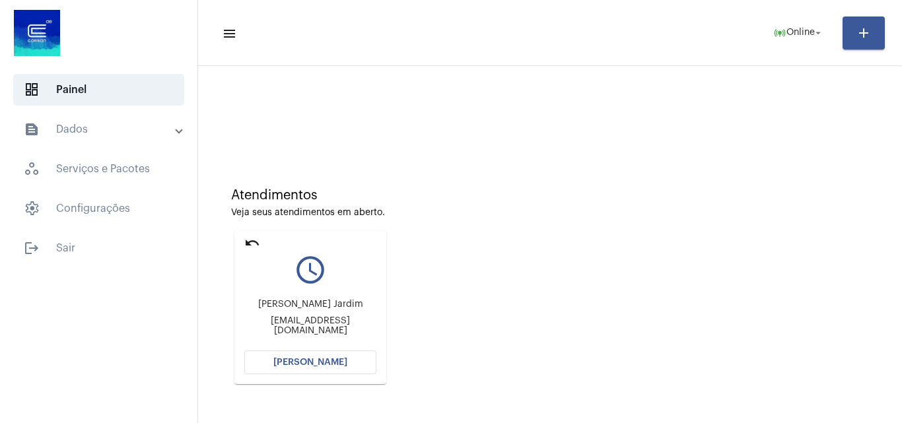
click at [322, 355] on button "[PERSON_NAME]" at bounding box center [310, 363] width 132 height 24
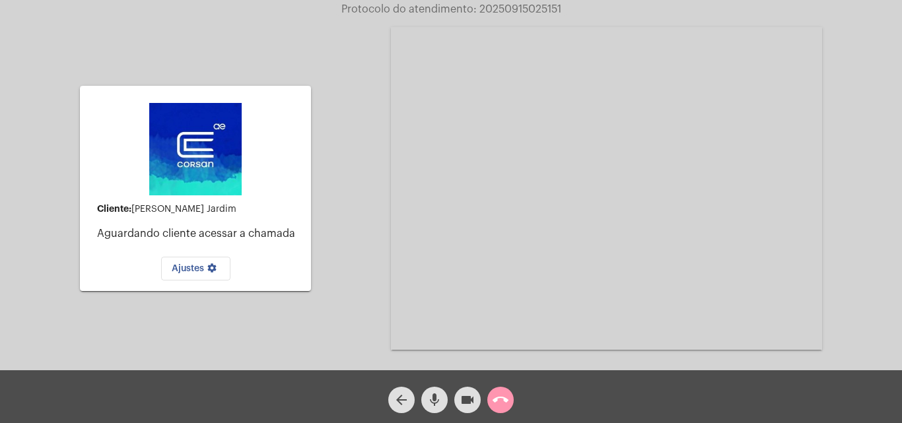
click at [498, 411] on span "call_end" at bounding box center [501, 400] width 16 height 26
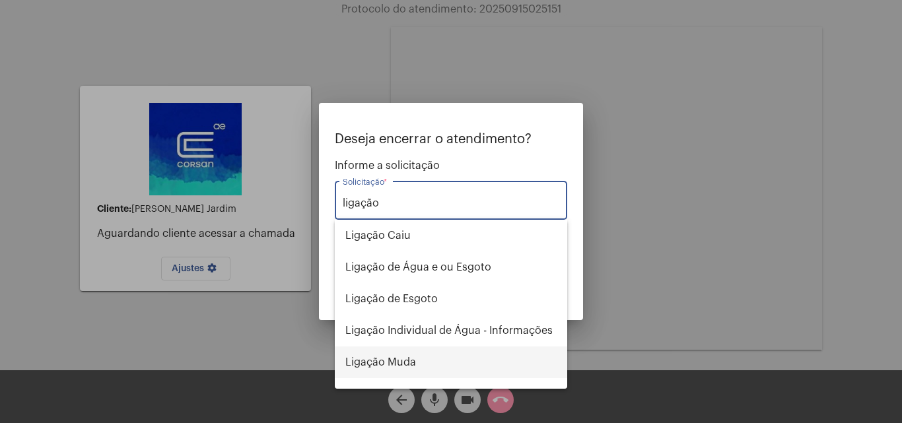
click at [414, 372] on span "Ligação Muda" at bounding box center [450, 363] width 211 height 32
type input "Ligação Muda"
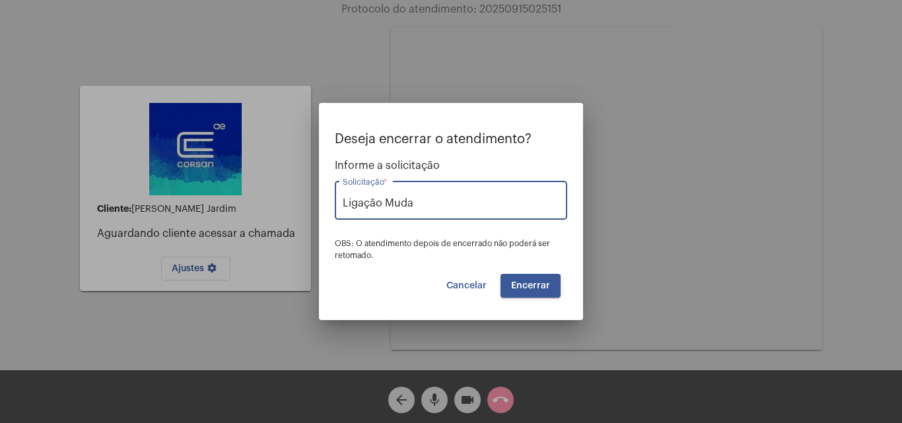
click at [548, 294] on button "Encerrar" at bounding box center [530, 286] width 60 height 24
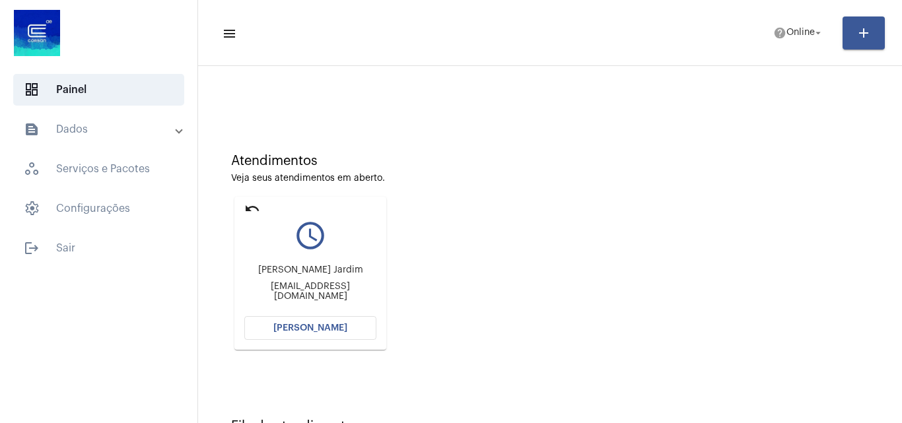
scroll to position [66, 0]
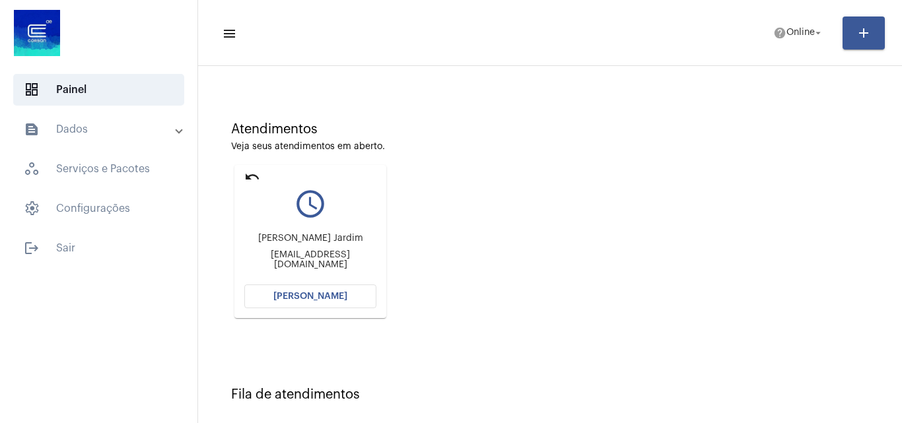
click at [361, 290] on button "[PERSON_NAME]" at bounding box center [310, 297] width 132 height 24
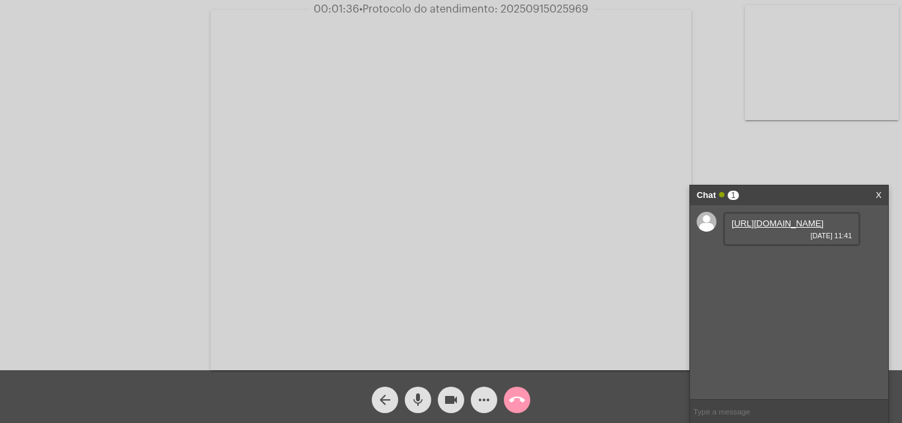
click at [762, 228] on link "https://neft-transfer-bucket.s3.amazonaws.com/temp-03611c1a-3c44-9c7f-349a-6d3b…" at bounding box center [778, 224] width 92 height 10
click at [798, 266] on link "https://neft-transfer-bucket.s3.amazonaws.com/temp-a38d5cef-f566-32b5-675e-c046…" at bounding box center [778, 261] width 92 height 10
click at [782, 304] on link "https://neft-transfer-bucket.s3.amazonaws.com/temp-c954aa22-8085-175d-83ab-caaa…" at bounding box center [778, 299] width 92 height 10
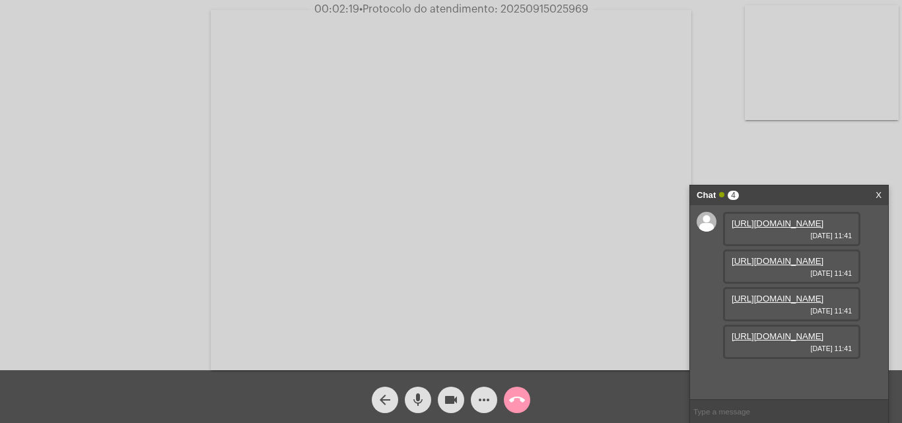
scroll to position [79, 0]
click at [772, 341] on link "https://neft-transfer-bucket.s3.amazonaws.com/temp-3578a0f5-9e87-6b66-e3c3-1f06…" at bounding box center [778, 336] width 92 height 10
click at [795, 369] on link "https://neft-transfer-bucket.s3.amazonaws.com/temp-f0342c64-fd52-5d55-1319-6694…" at bounding box center [778, 374] width 92 height 10
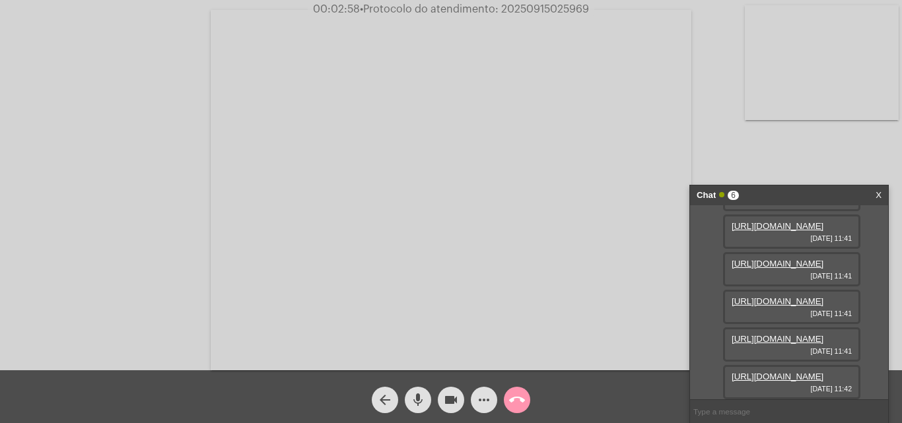
scroll to position [213, 0]
click at [792, 380] on link "https://neft-transfer-bucket.s3.amazonaws.com/temp-7804be62-cd97-8e85-ddc9-8761…" at bounding box center [778, 377] width 92 height 10
click at [792, 372] on link "https://neft-transfer-bucket.s3.amazonaws.com/temp-4e512c05-4a4a-9228-ee8e-119f…" at bounding box center [778, 377] width 92 height 10
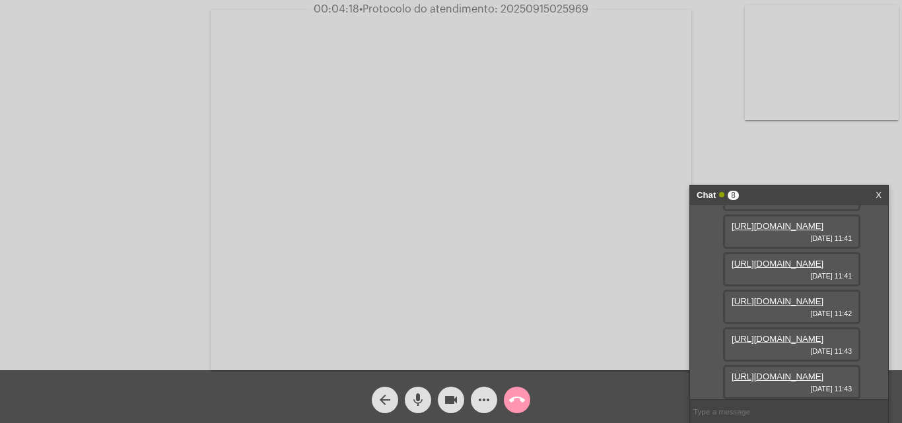
click at [780, 372] on link "https://neft-transfer-bucket.s3.amazonaws.com/temp-6dd4d8ea-248b-f47d-4e03-db77…" at bounding box center [778, 377] width 92 height 10
click at [833, 77] on video at bounding box center [822, 62] width 154 height 115
click at [167, 169] on video at bounding box center [166, 188] width 154 height 115
click at [419, 402] on mat-icon "mic" at bounding box center [418, 400] width 16 height 16
click at [455, 400] on mat-icon "videocam" at bounding box center [451, 400] width 16 height 16
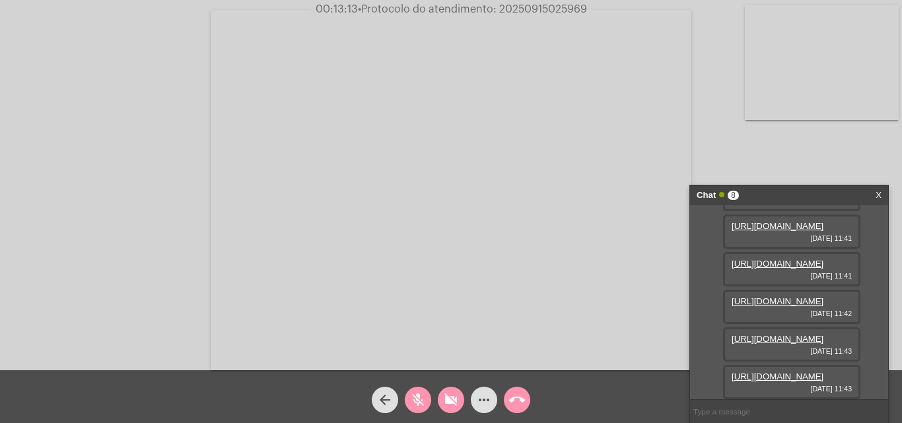
click at [419, 393] on mat-icon "mic_off" at bounding box center [418, 400] width 16 height 16
click at [441, 397] on button "videocam_off" at bounding box center [451, 400] width 26 height 26
click at [479, 401] on mat-icon "more_horiz" at bounding box center [484, 400] width 16 height 16
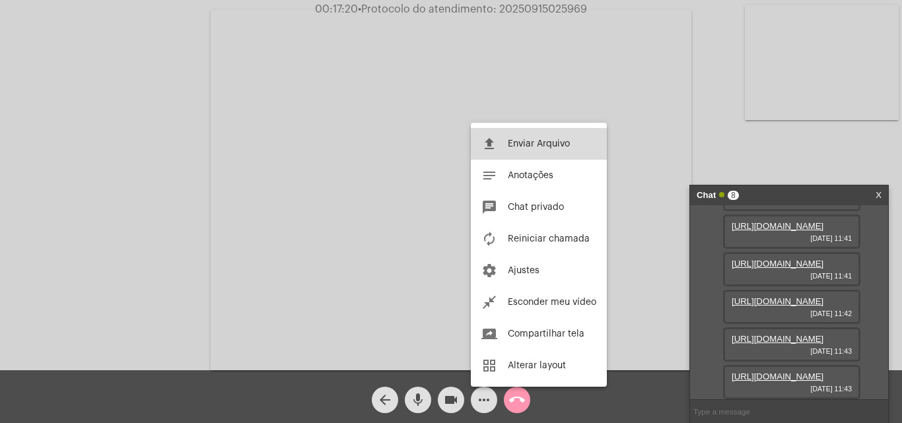
click at [541, 151] on button "file_upload Enviar Arquivo" at bounding box center [539, 144] width 136 height 32
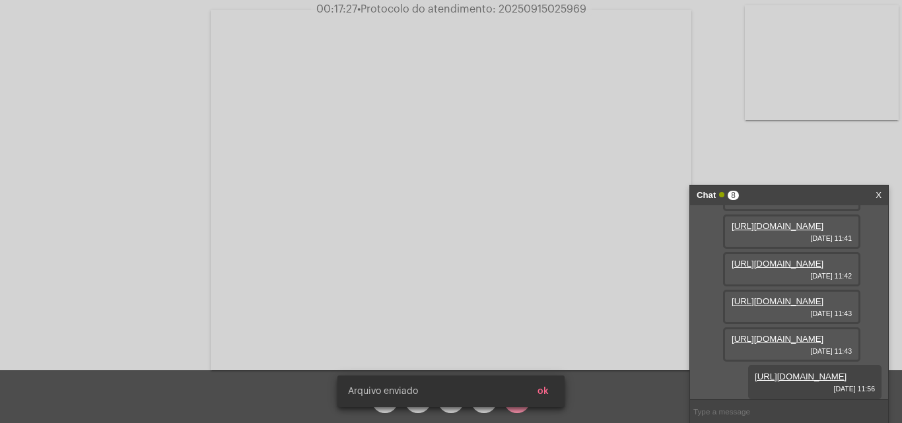
scroll to position [415, 0]
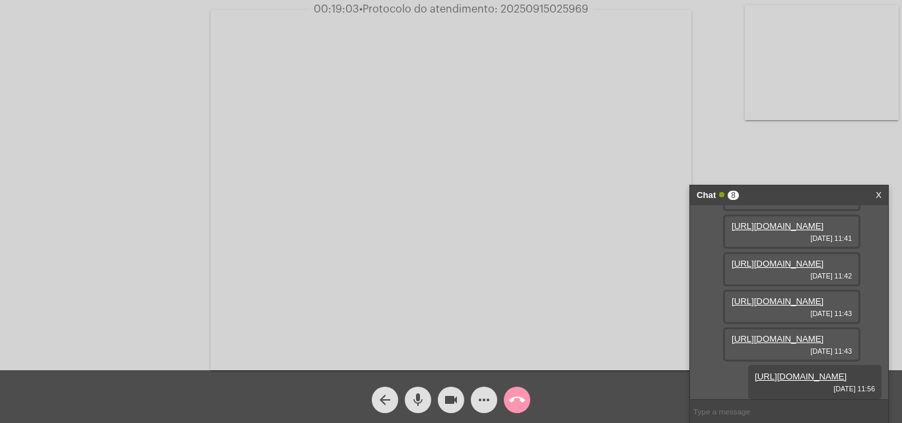
click at [539, 11] on span "• Protocolo do atendimento: 20250915025969" at bounding box center [473, 9] width 229 height 11
copy span "20250915025969"
click at [98, 111] on div "Acessando Câmera e Microfone..." at bounding box center [450, 188] width 899 height 370
click at [741, 415] on input "text" at bounding box center [789, 411] width 198 height 23
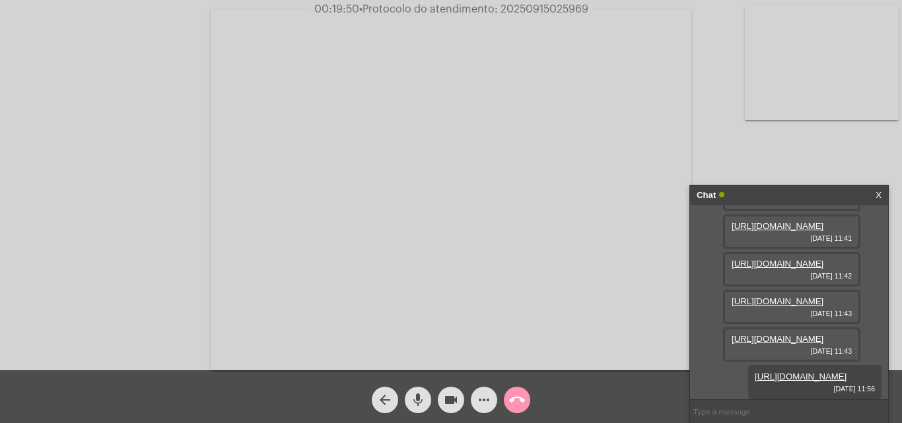
paste input "3380315"
type input "3380315"
click at [564, 14] on span "• Protocolo do atendimento: 20250915025969" at bounding box center [474, 9] width 229 height 11
drag, startPoint x: 564, startPoint y: 14, endPoint x: 536, endPoint y: 11, distance: 27.9
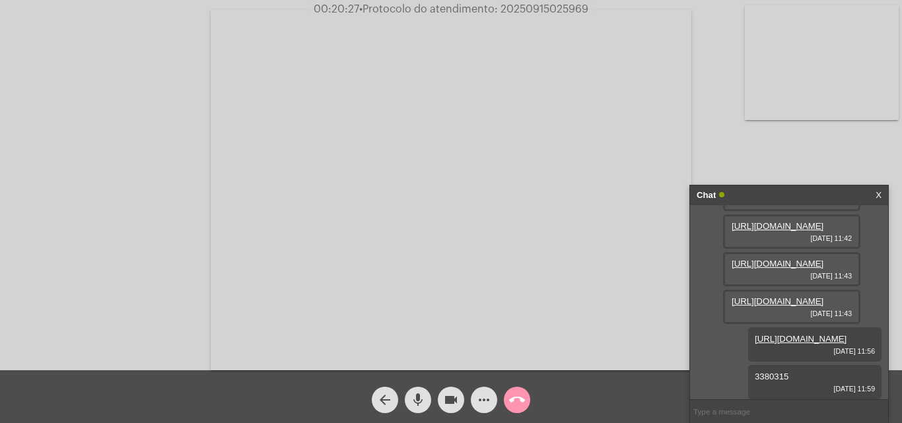
click at [536, 11] on span "• Protocolo do atendimento: 20250915025969" at bounding box center [473, 9] width 229 height 11
copy span "20250915025969"
click at [521, 398] on mat-icon "call_end" at bounding box center [517, 400] width 16 height 16
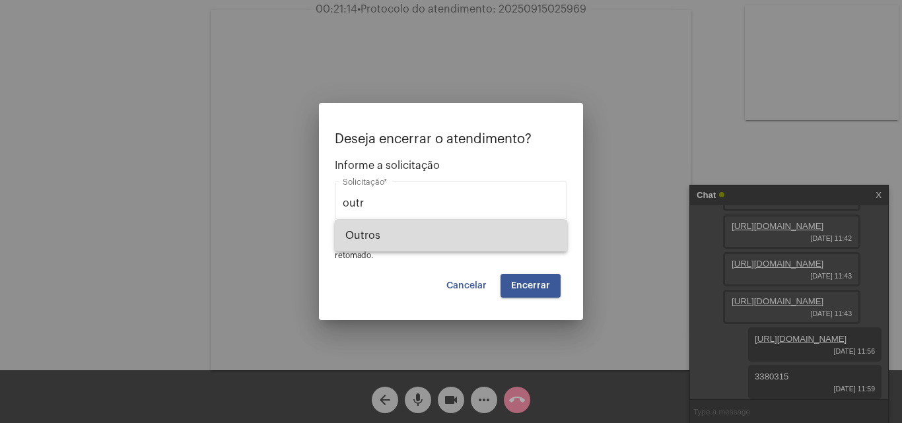
click at [448, 240] on span "Outros" at bounding box center [450, 236] width 211 height 32
type input "Outros"
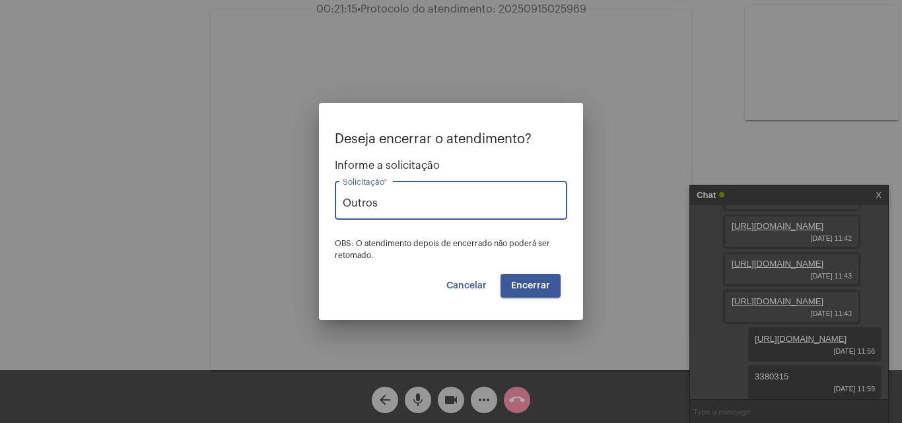
click at [547, 290] on span "Encerrar" at bounding box center [530, 285] width 39 height 9
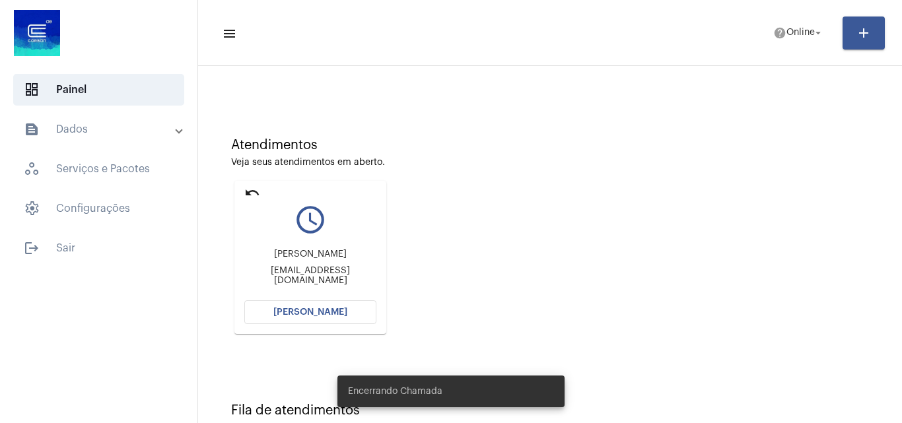
scroll to position [93, 0]
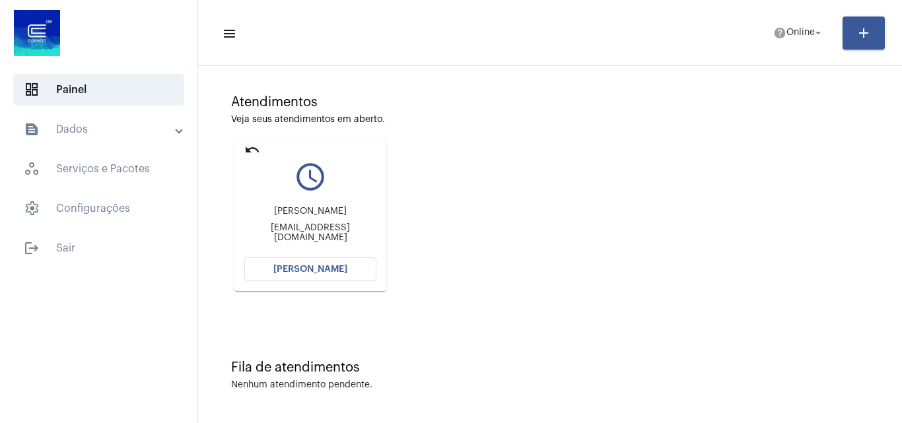
click at [318, 265] on span "[PERSON_NAME]" at bounding box center [310, 269] width 74 height 9
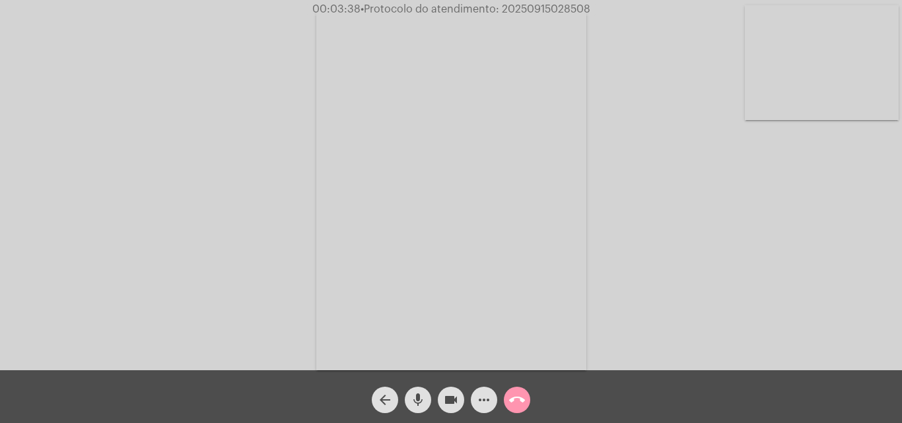
click at [553, 7] on span "• Protocolo do atendimento: 20250915028508" at bounding box center [476, 9] width 230 height 11
copy span "20250915028508"
click at [520, 401] on mat-icon "call_end" at bounding box center [517, 400] width 16 height 16
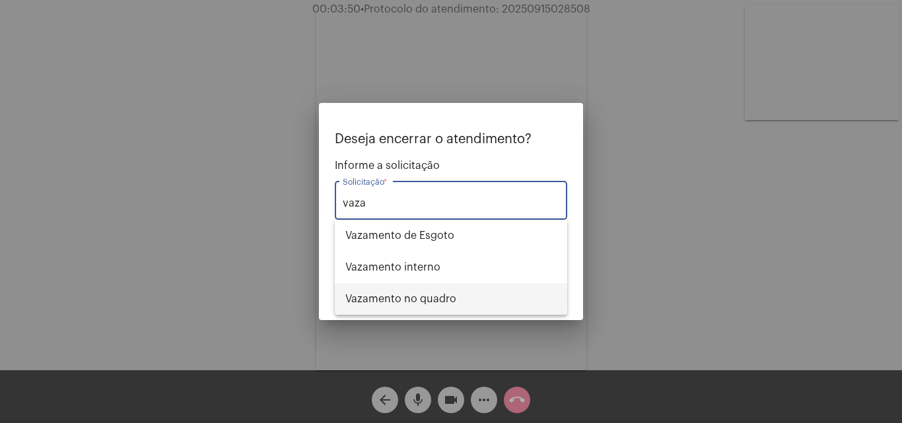
click at [419, 288] on span "Vazamento no quadro" at bounding box center [450, 299] width 211 height 32
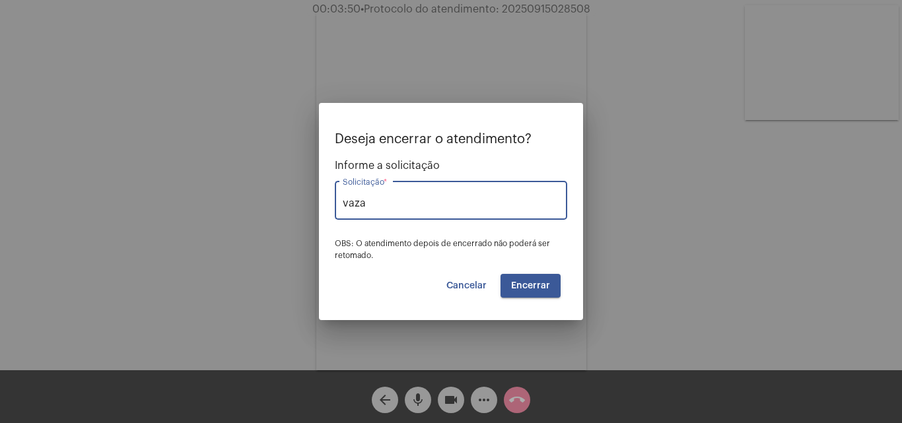
type input "Vazamento no quadro"
click at [514, 279] on button "Encerrar" at bounding box center [530, 286] width 60 height 24
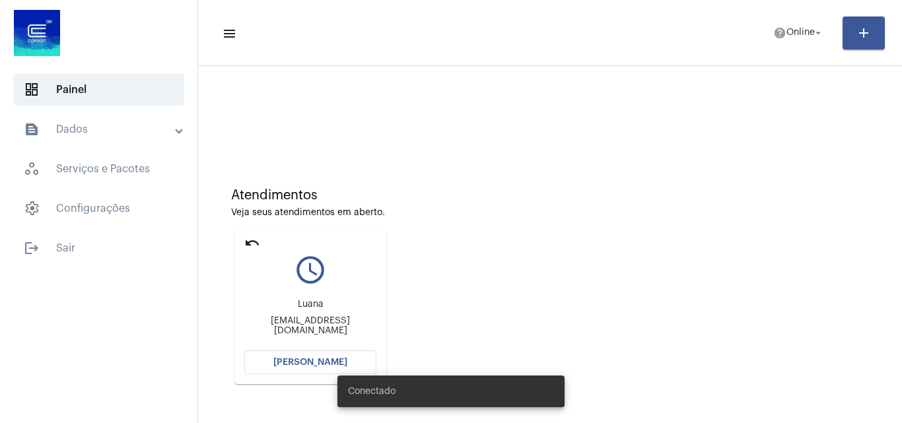
scroll to position [93, 0]
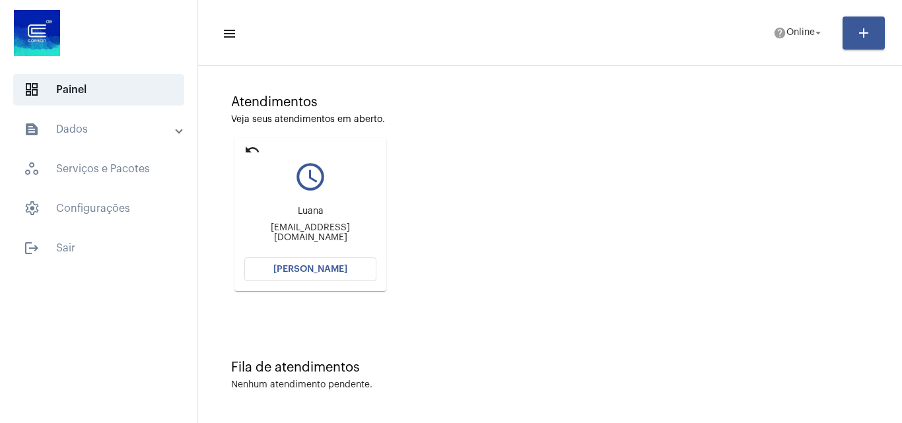
click at [335, 265] on span "[PERSON_NAME]" at bounding box center [310, 269] width 74 height 9
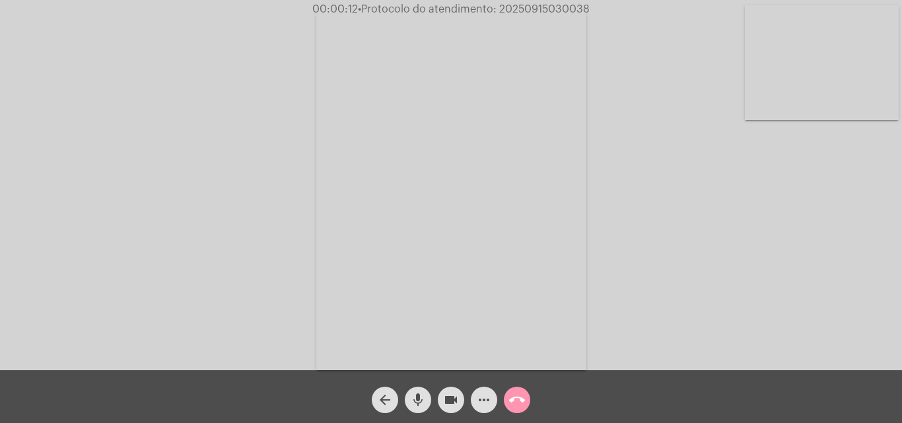
click at [559, 9] on span "• Protocolo do atendimento: 20250915030038" at bounding box center [474, 9] width 232 height 11
copy span "20250915030038"
click at [400, 204] on video at bounding box center [451, 190] width 270 height 361
click at [227, 238] on video at bounding box center [202, 189] width 270 height 361
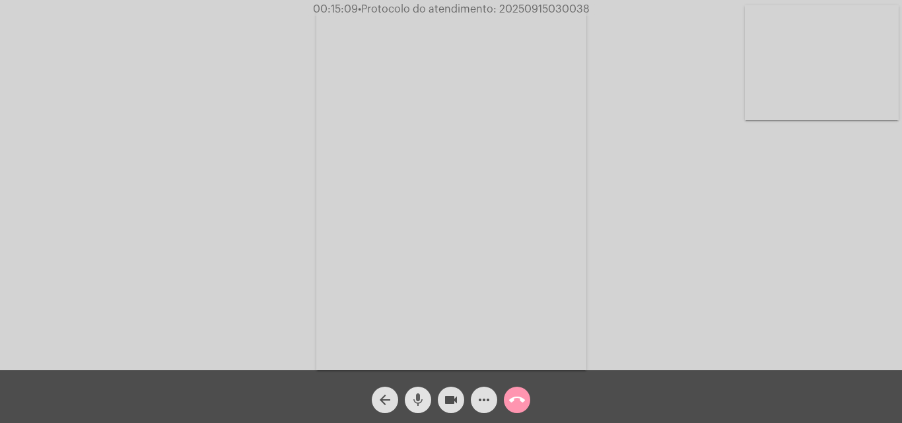
click at [414, 402] on mat-icon "mic" at bounding box center [418, 400] width 16 height 16
click at [465, 397] on div "videocam" at bounding box center [450, 396] width 33 height 33
click at [418, 401] on mat-icon "mic_off" at bounding box center [418, 400] width 16 height 16
click at [446, 403] on mat-icon "videocam_off" at bounding box center [451, 400] width 16 height 16
click at [563, 7] on span "• Protocolo do atendimento: 20250915030038" at bounding box center [475, 9] width 232 height 11
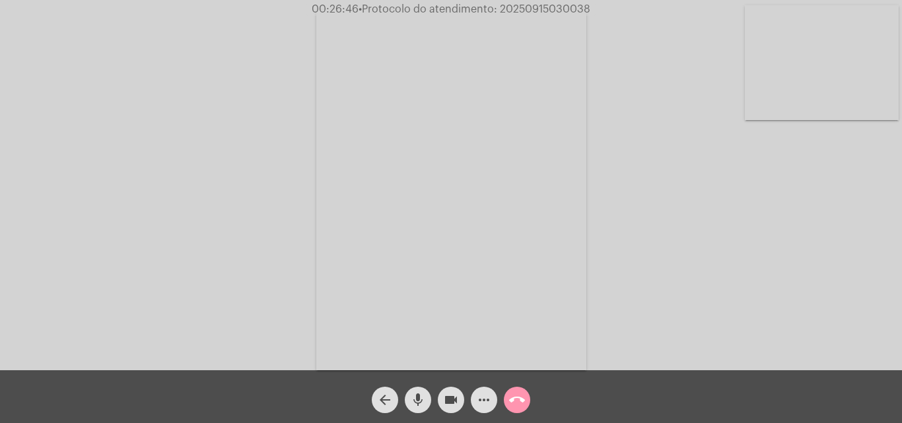
click at [563, 7] on span "• Protocolo do atendimento: 20250915030038" at bounding box center [475, 9] width 232 height 11
copy span "20250915030038"
click at [483, 401] on mat-icon "more_horiz" at bounding box center [484, 400] width 16 height 16
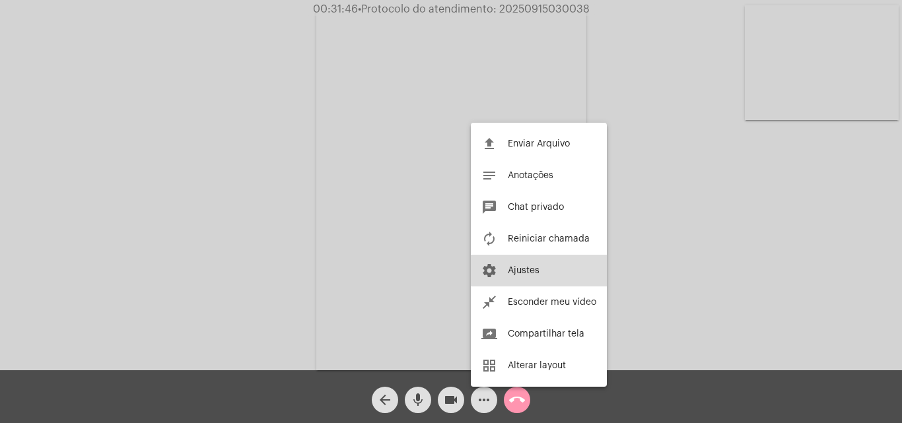
click at [535, 274] on span "Ajustes" at bounding box center [524, 270] width 32 height 9
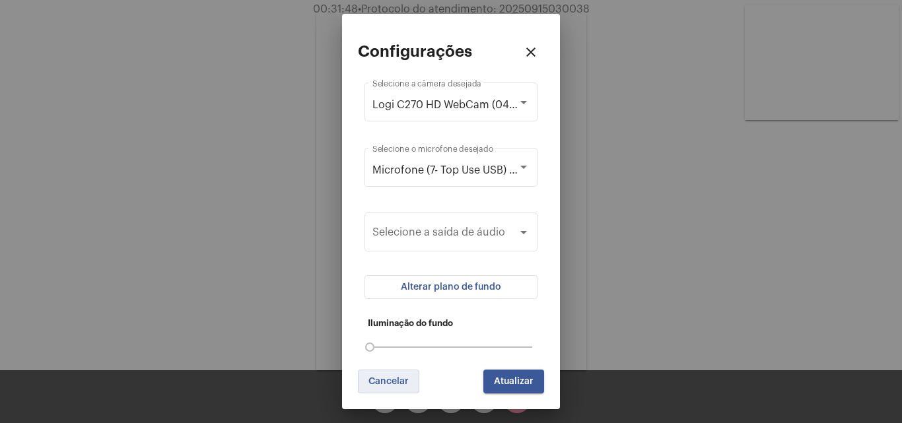
click at [380, 382] on span "Cancelar" at bounding box center [388, 381] width 40 height 9
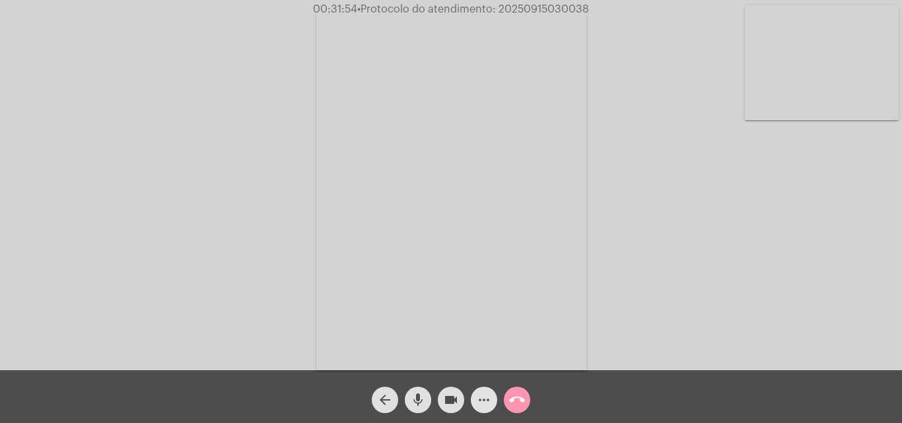
click at [486, 399] on mat-icon "more_horiz" at bounding box center [484, 400] width 16 height 16
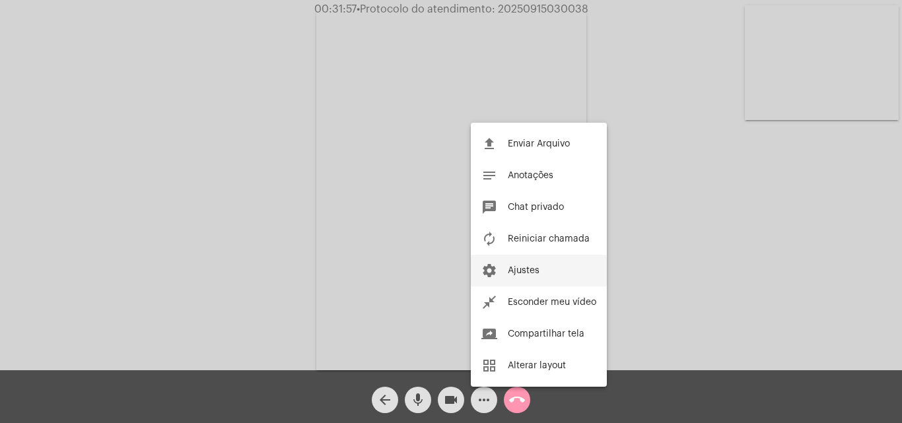
click at [536, 276] on button "settings Ajustes" at bounding box center [539, 271] width 136 height 32
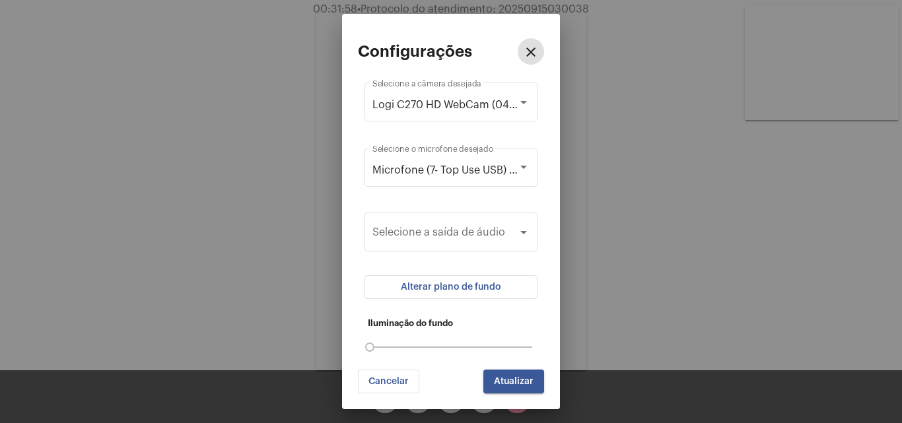
click at [467, 283] on span "Alterar plano de fundo" at bounding box center [451, 287] width 100 height 9
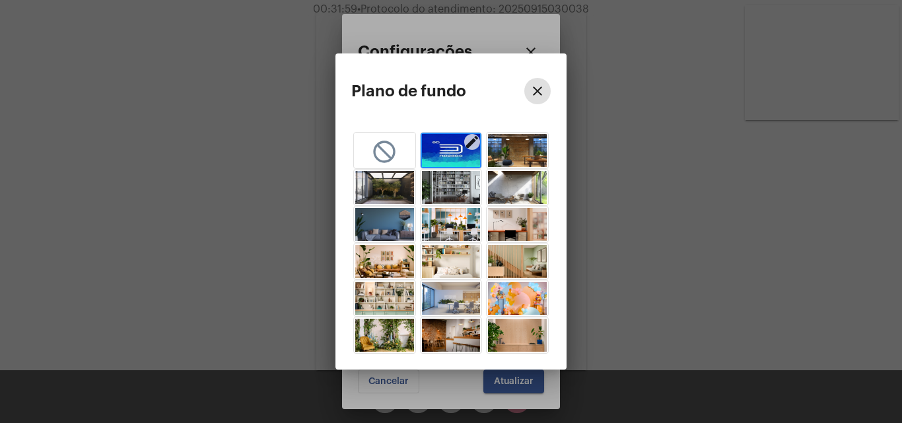
click at [450, 156] on img "button" at bounding box center [451, 150] width 59 height 33
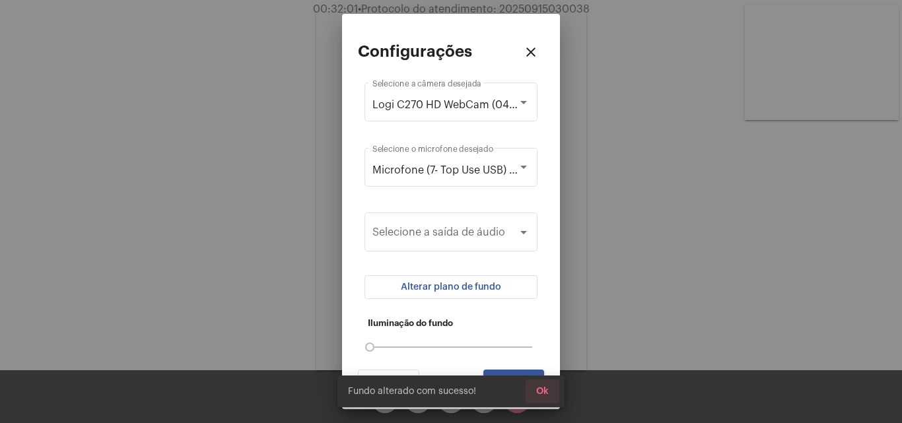
click at [541, 384] on button "Ok" at bounding box center [543, 392] width 34 height 24
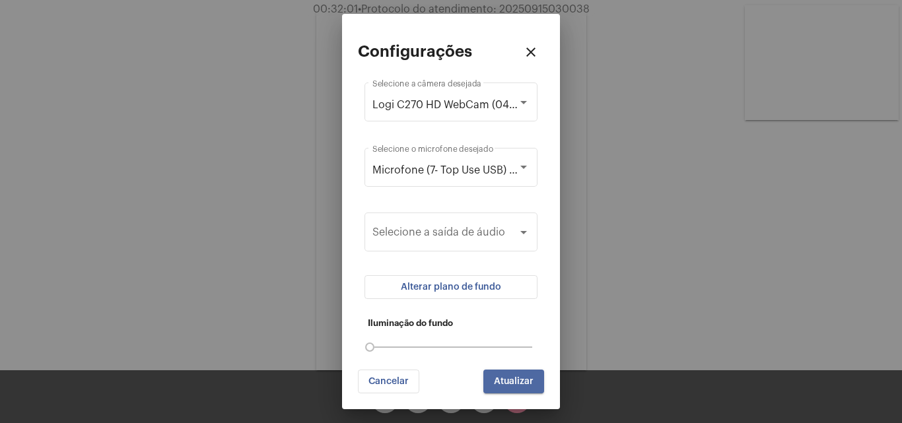
click at [524, 380] on span "Atualizar" at bounding box center [514, 381] width 40 height 9
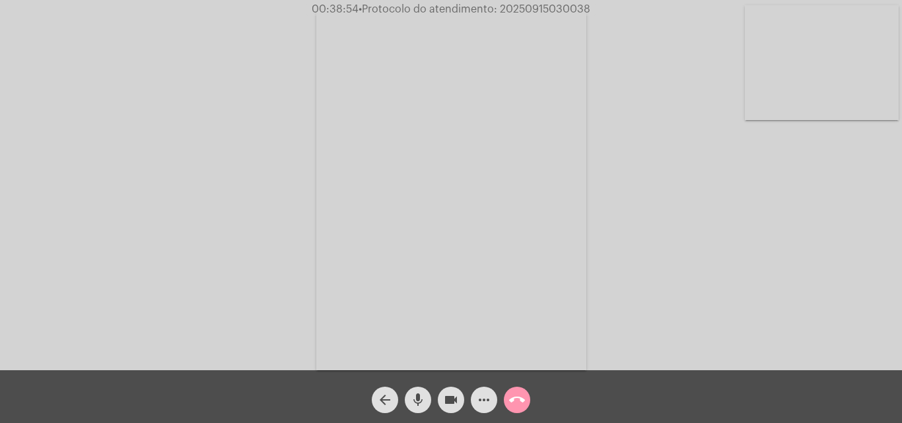
click at [483, 408] on mat-icon "more_horiz" at bounding box center [484, 400] width 16 height 16
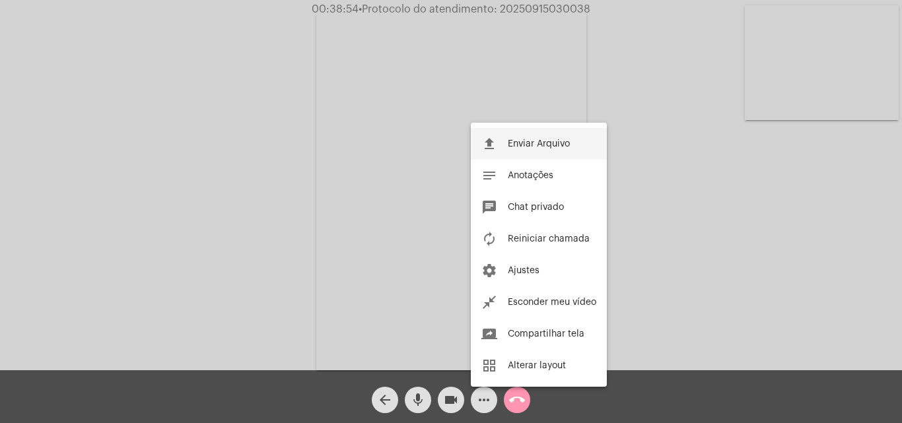
click at [551, 135] on button "file_upload Enviar Arquivo" at bounding box center [539, 144] width 136 height 32
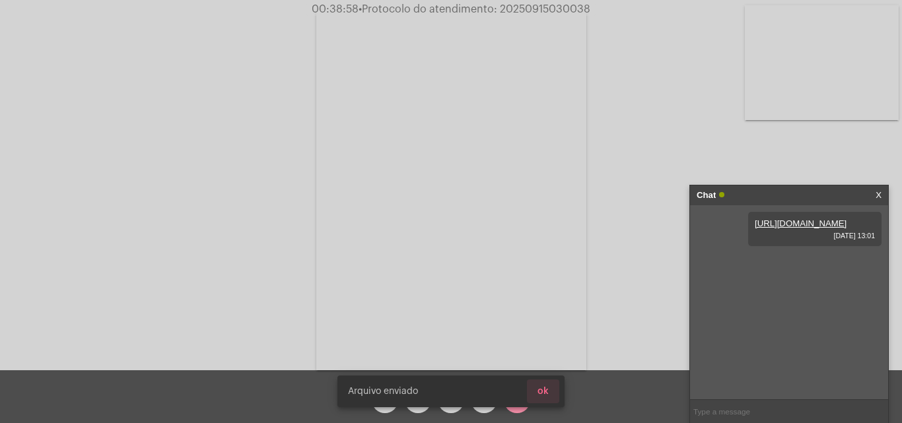
click at [539, 390] on span "ok" at bounding box center [542, 391] width 11 height 9
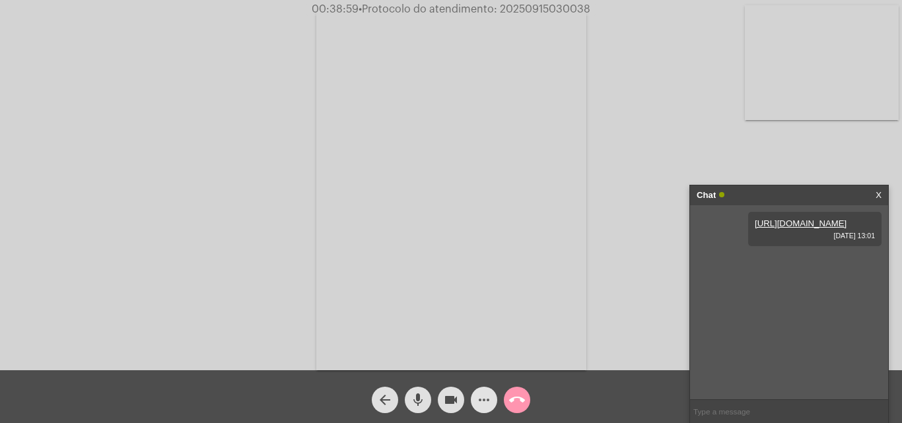
click at [492, 399] on button "more_horiz" at bounding box center [484, 400] width 26 height 26
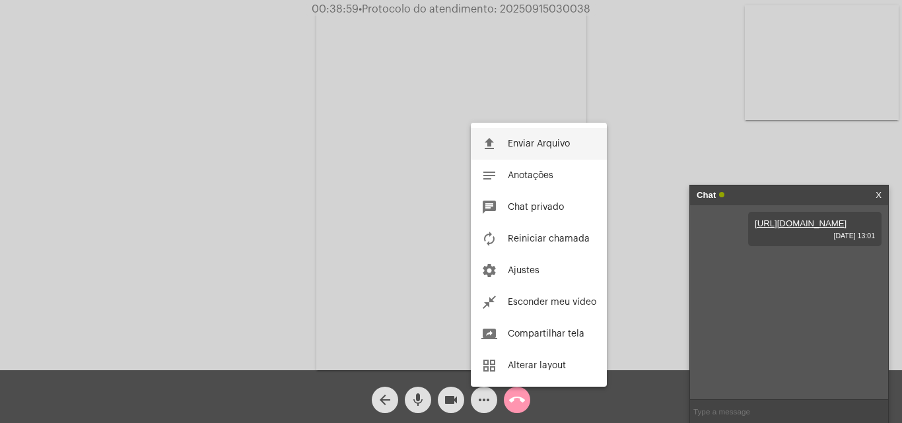
click at [545, 144] on span "Enviar Arquivo" at bounding box center [539, 143] width 62 height 9
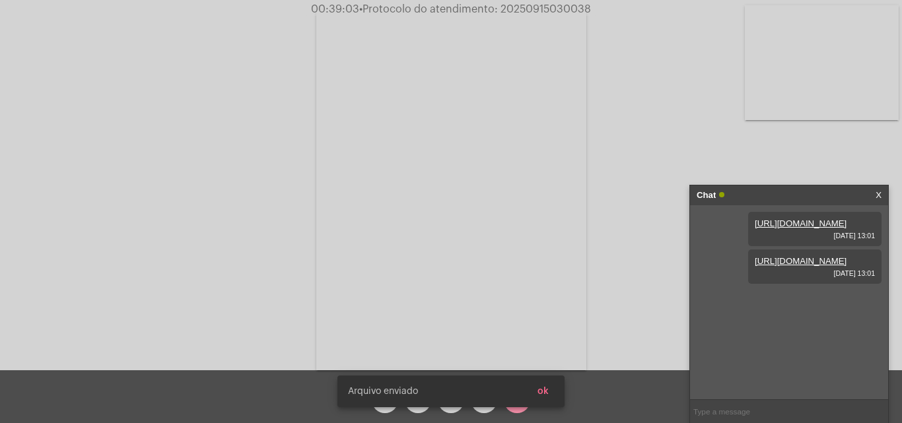
click at [538, 388] on span "ok" at bounding box center [542, 391] width 11 height 9
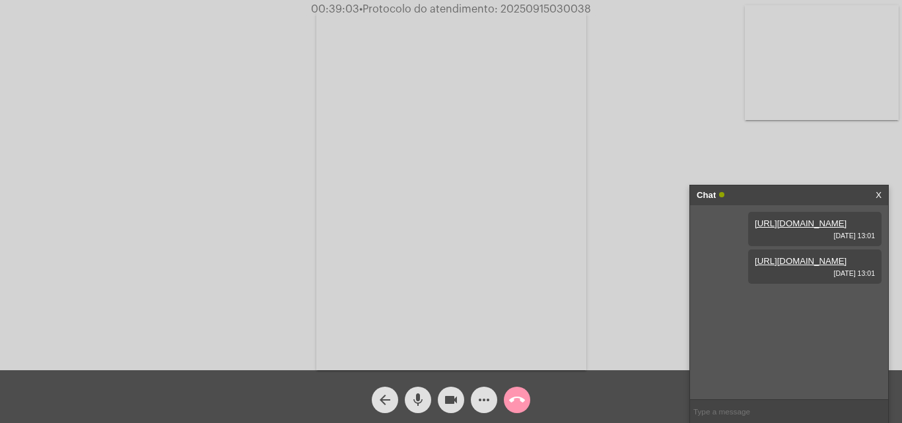
click at [480, 402] on mat-icon "more_horiz" at bounding box center [484, 400] width 16 height 16
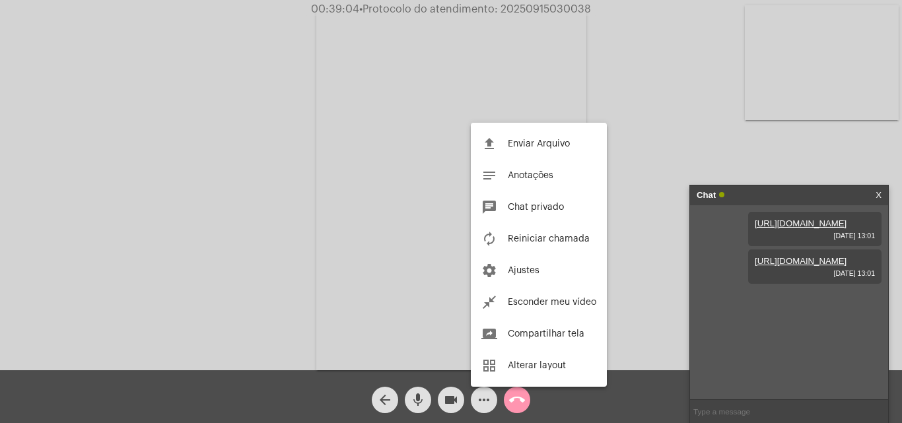
click at [533, 156] on button "file_upload Enviar Arquivo" at bounding box center [539, 144] width 136 height 32
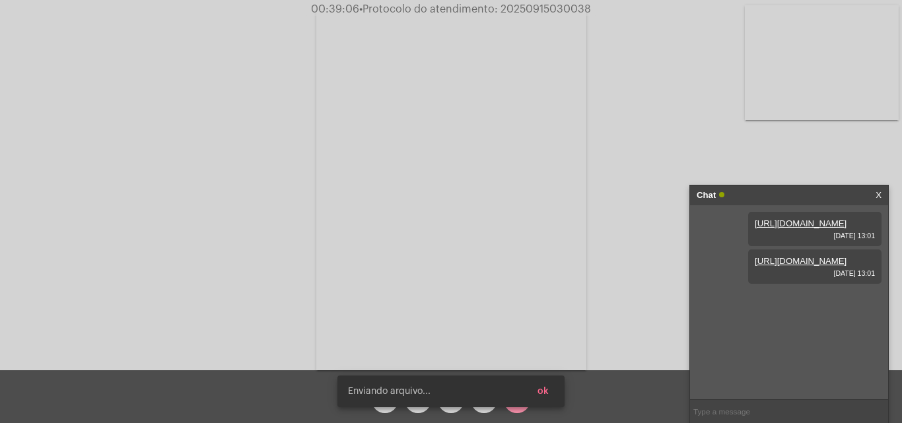
scroll to position [11, 0]
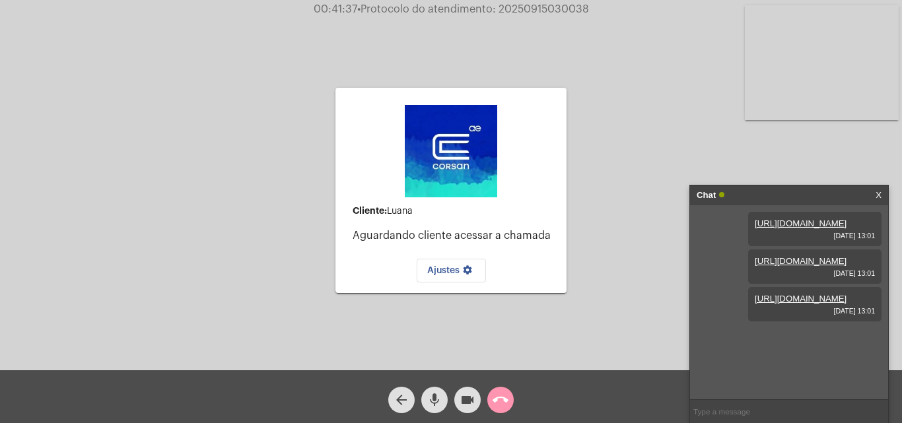
click at [609, 25] on div "Cliente: Luana Aguardando cliente acessar a chamada Ajustes settings Acessando …" at bounding box center [450, 188] width 899 height 370
click at [500, 402] on mat-icon "call_end" at bounding box center [501, 400] width 16 height 16
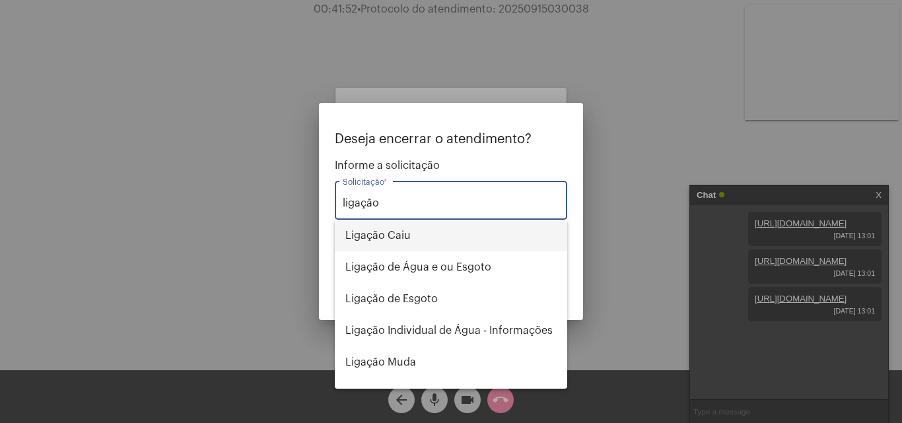
click at [417, 230] on span "Ligação Caiu" at bounding box center [450, 236] width 211 height 32
type input "Ligação Caiu"
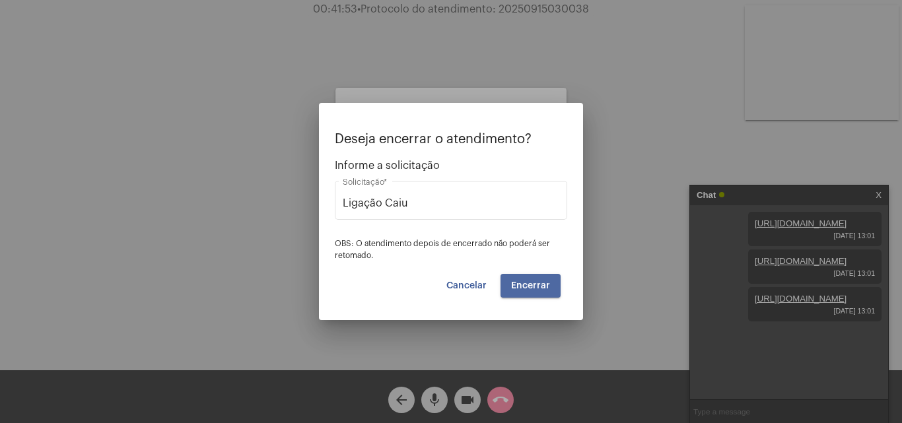
click at [537, 291] on button "Encerrar" at bounding box center [530, 286] width 60 height 24
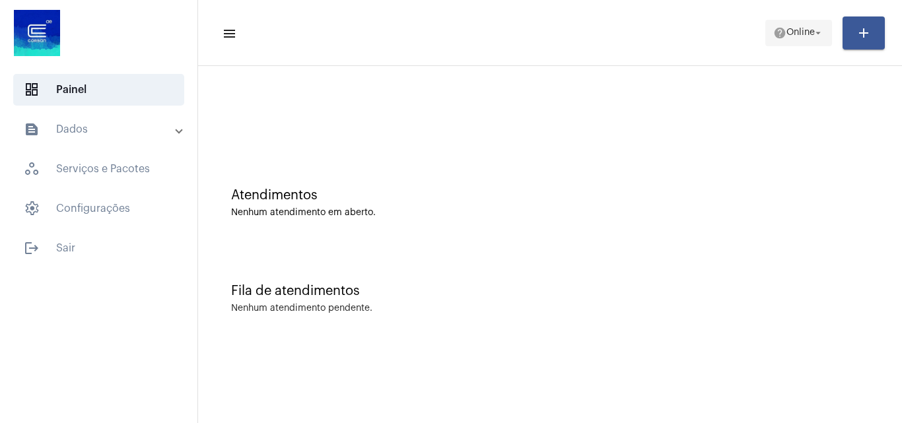
click at [780, 30] on mat-icon "help" at bounding box center [779, 32] width 13 height 13
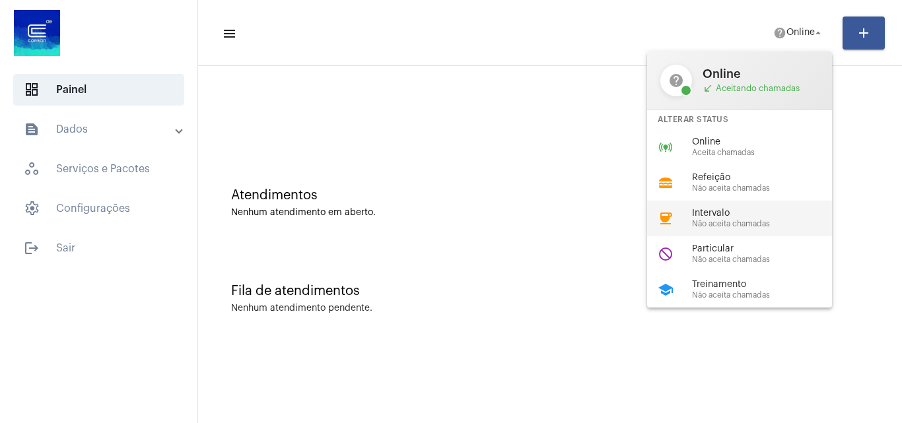
click at [743, 223] on span "Não aceita chamadas" at bounding box center [767, 224] width 151 height 9
